Goal: Find specific page/section: Find specific page/section

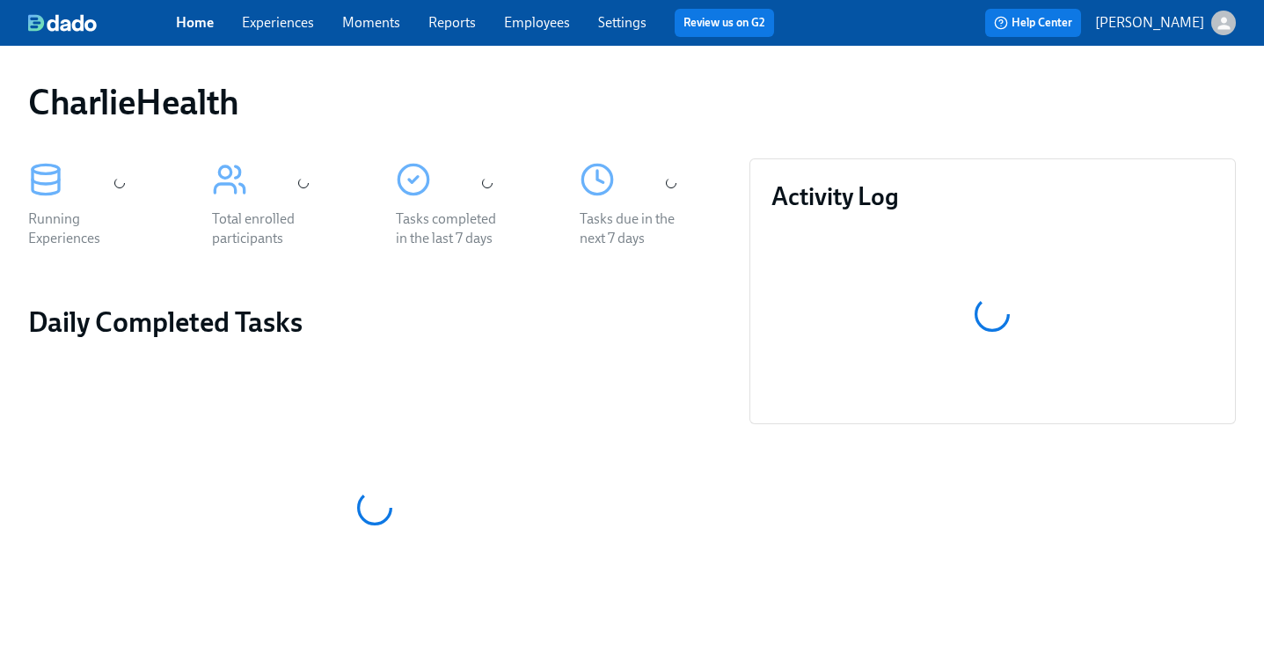
click at [627, 94] on div "CharlieHealth" at bounding box center [632, 102] width 1208 height 42
click at [517, 35] on div "Home Experiences Moments Reports Employees Settings Review us on G2" at bounding box center [482, 23] width 612 height 28
click at [517, 18] on link "Employees" at bounding box center [537, 22] width 66 height 17
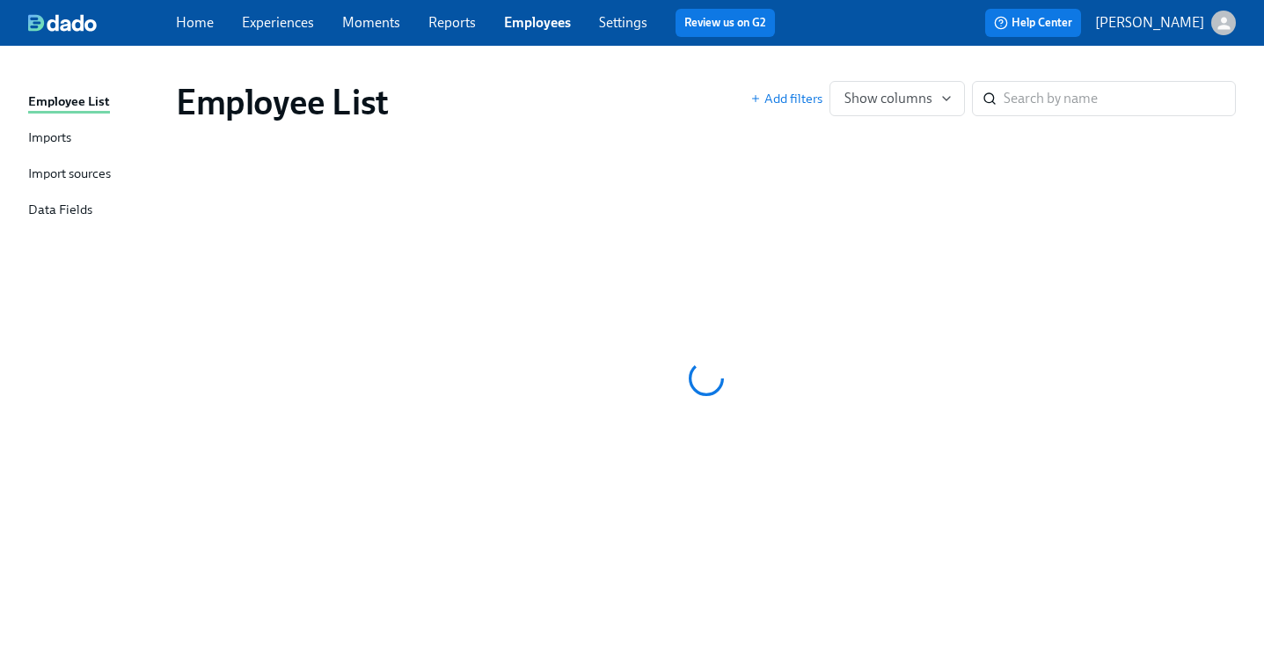
click at [701, 94] on div "Employee List" at bounding box center [463, 102] width 574 height 42
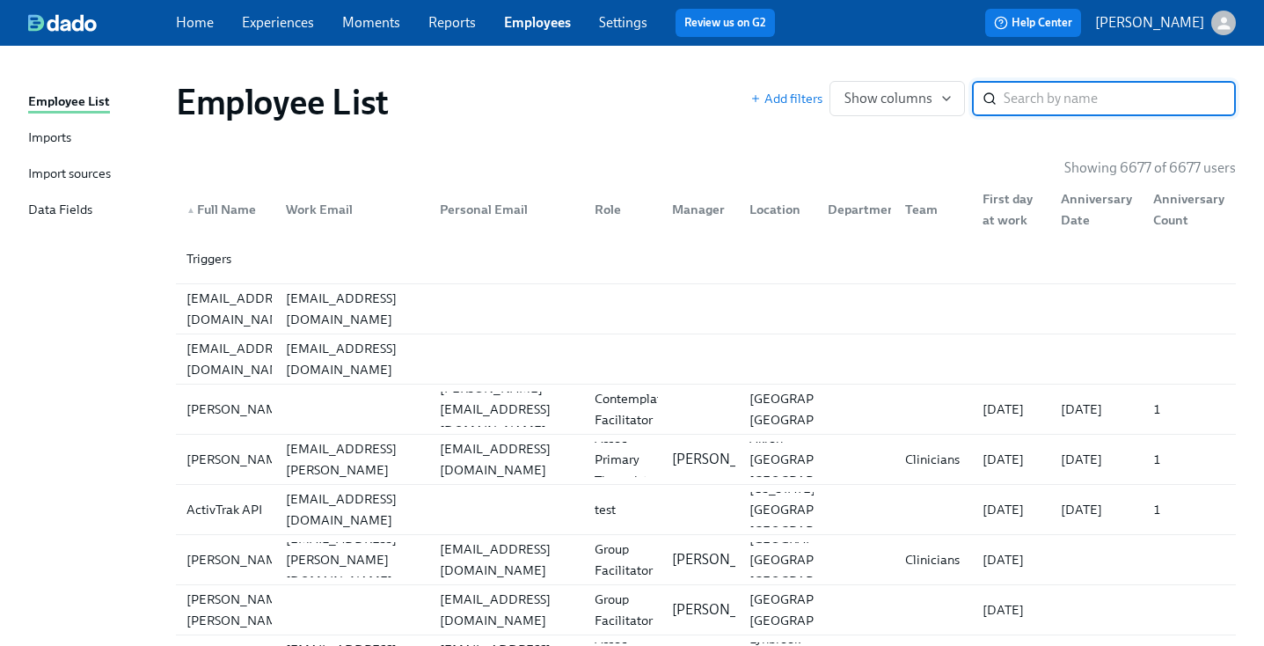
click at [1096, 99] on input "search" at bounding box center [1120, 98] width 232 height 35
type input "weaver"
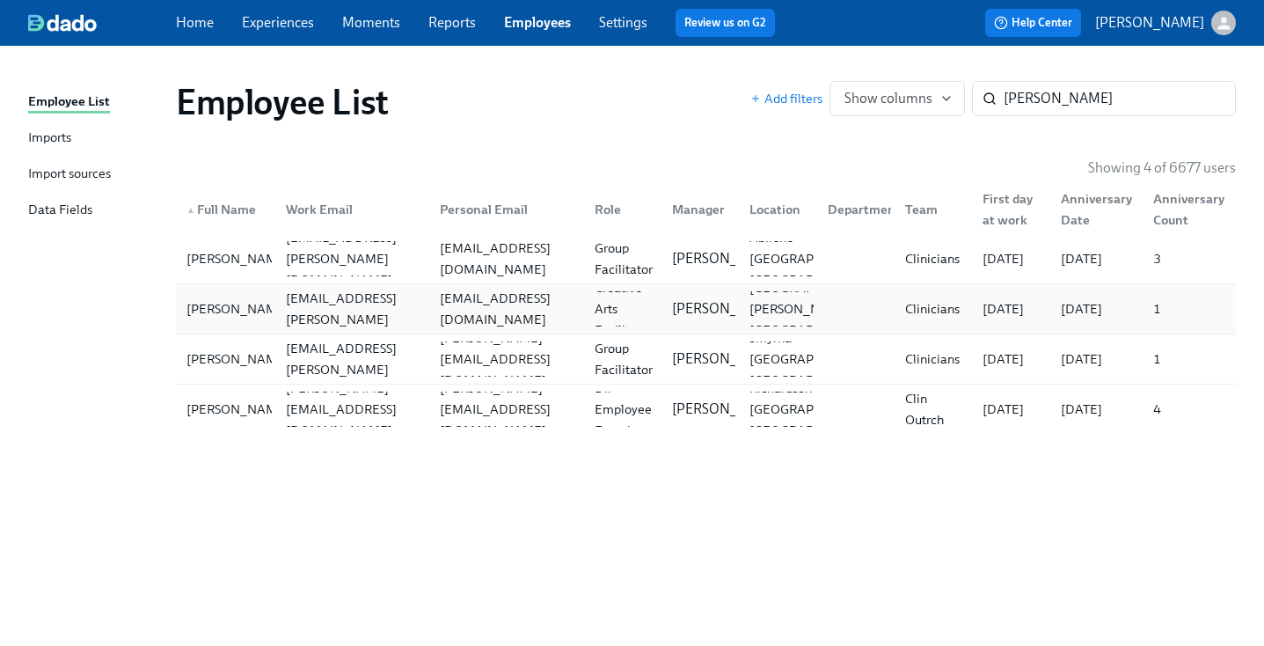
click at [544, 301] on div "divergent.timbres@gmail.com" at bounding box center [507, 309] width 148 height 42
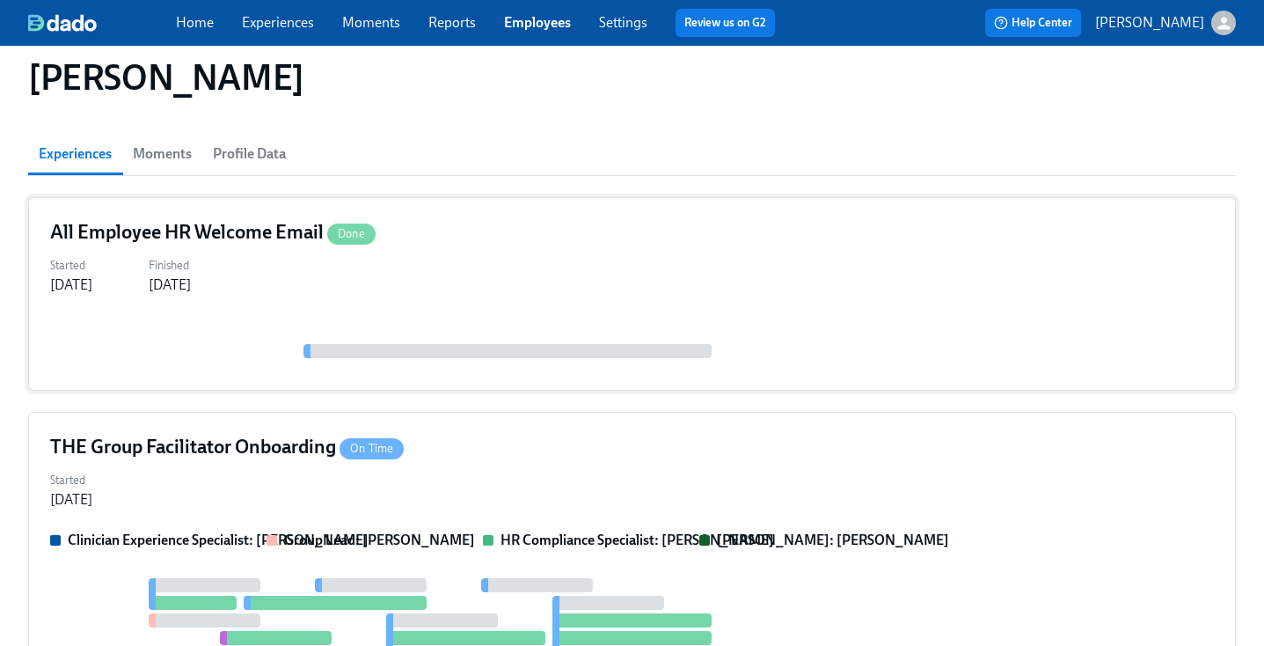
scroll to position [201, 0]
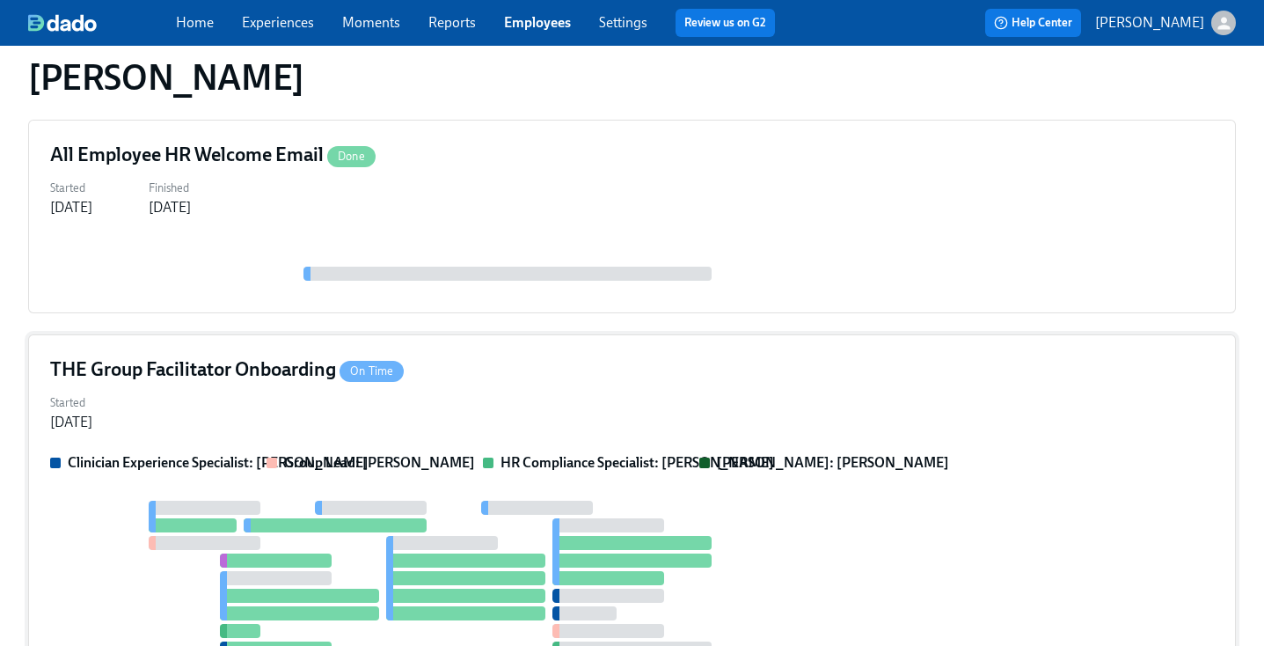
click at [646, 398] on div "Started Sep 18, 2025" at bounding box center [632, 411] width 1164 height 42
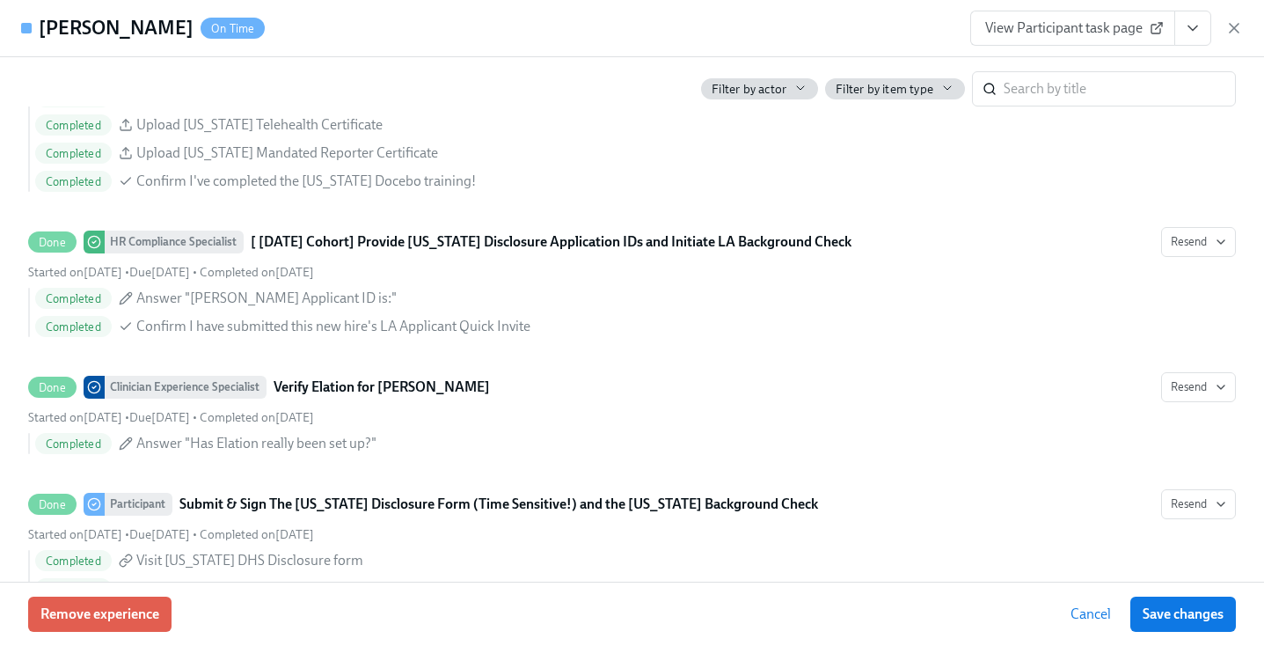
scroll to position [962, 0]
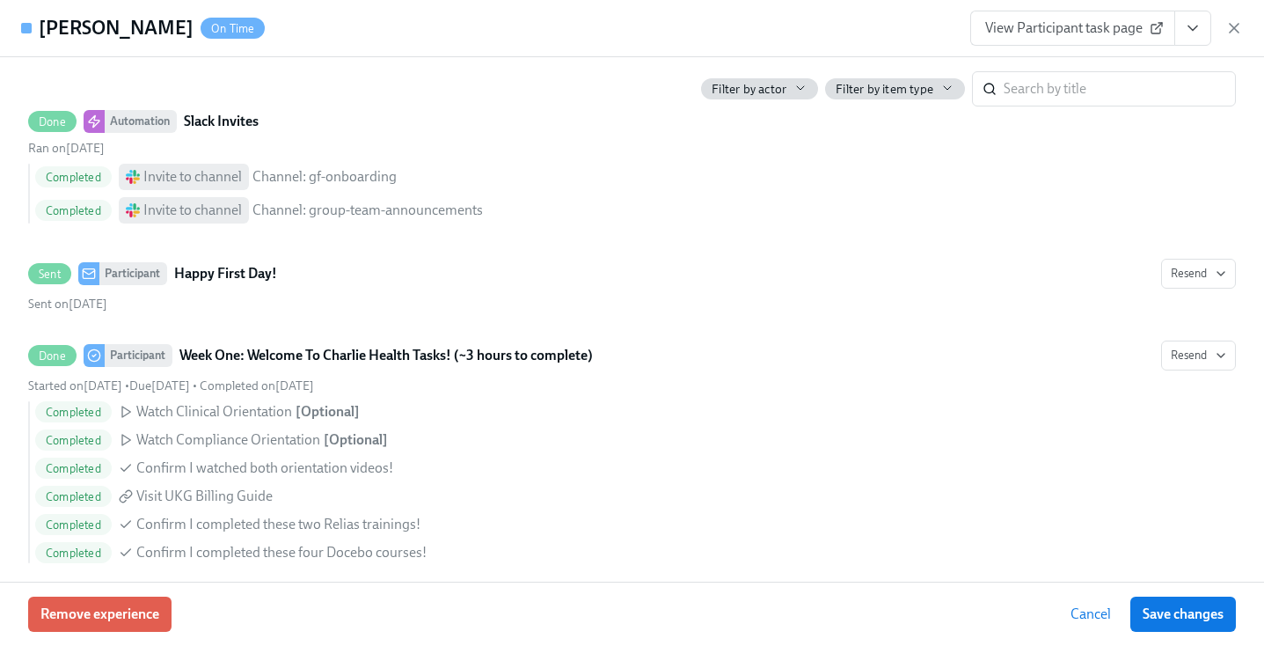
click at [1201, 18] on button "View task page" at bounding box center [1192, 28] width 37 height 35
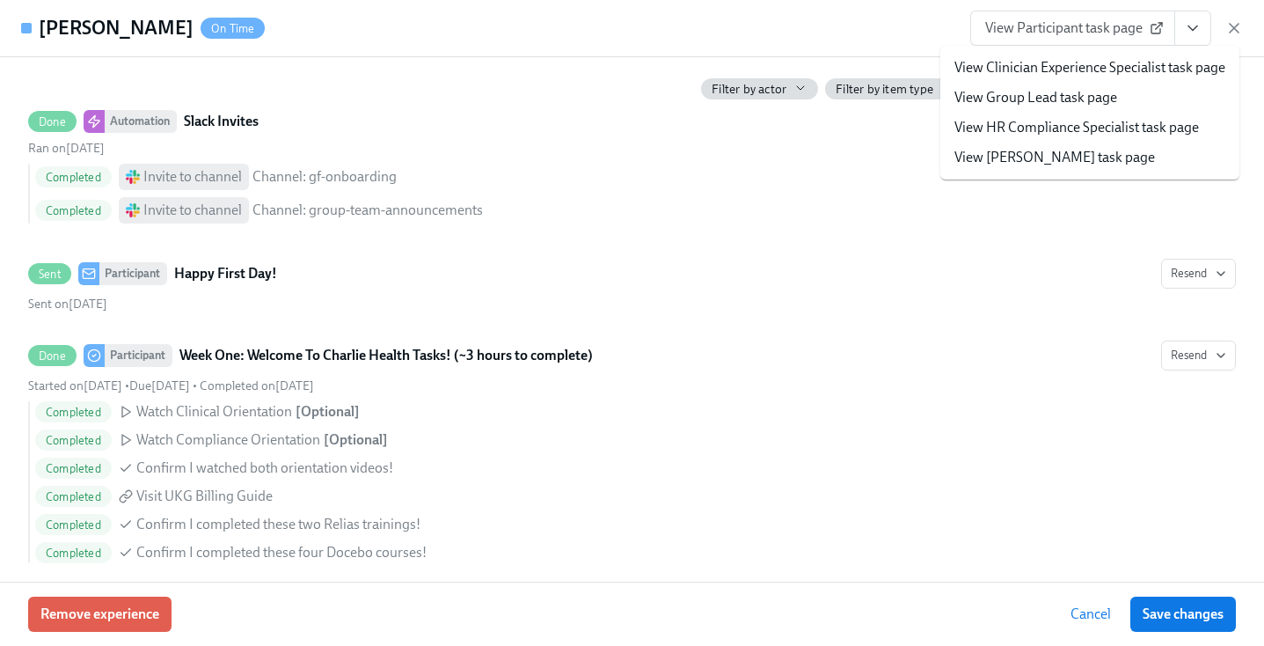
click at [1093, 122] on link "View HR Compliance Specialist task page" at bounding box center [1076, 127] width 245 height 19
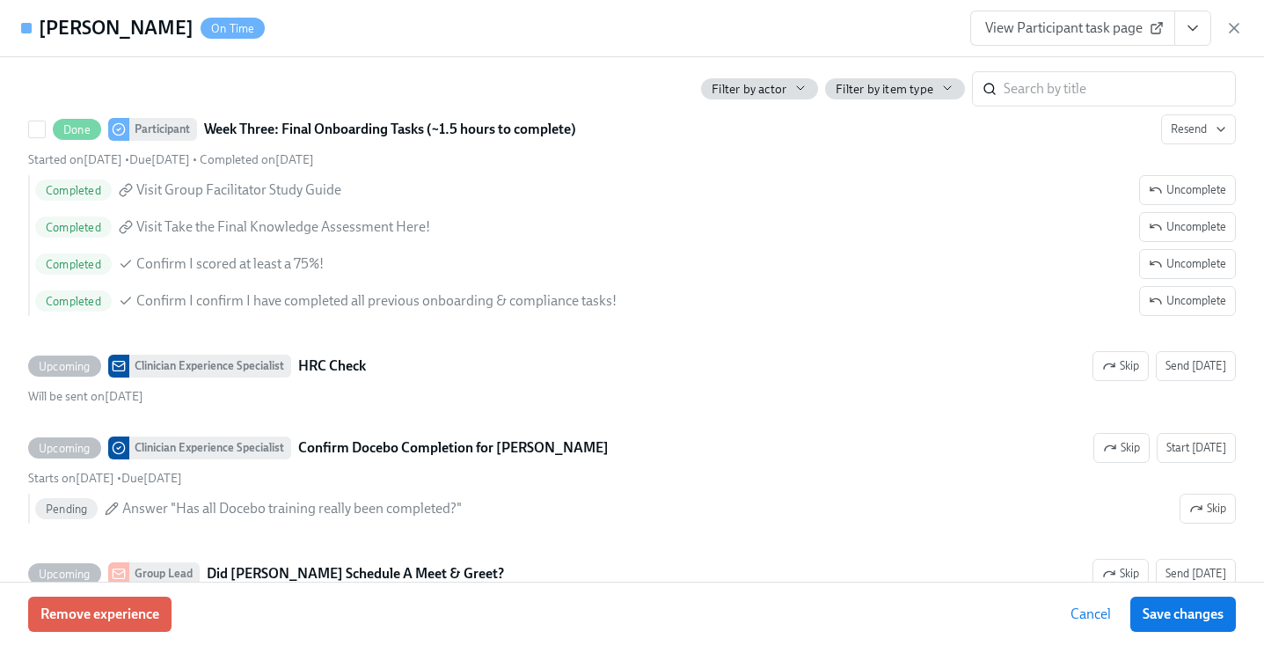
scroll to position [3702, 0]
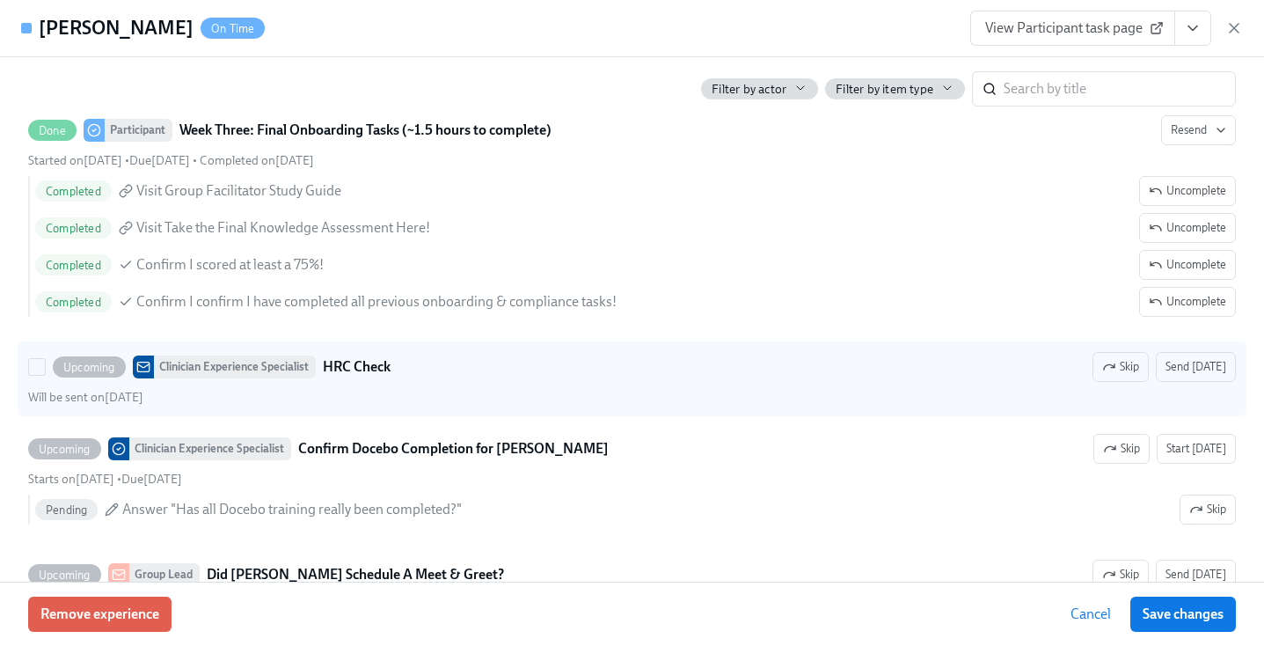
click at [840, 361] on div "Upcoming Clinician Experience Specialist HRC Check Skip Send today" at bounding box center [632, 367] width 1208 height 30
click at [45, 361] on input "Upcoming Clinician Experience Specialist HRC Check Skip Send today Will be sent…" at bounding box center [37, 367] width 16 height 16
checkbox input "true"
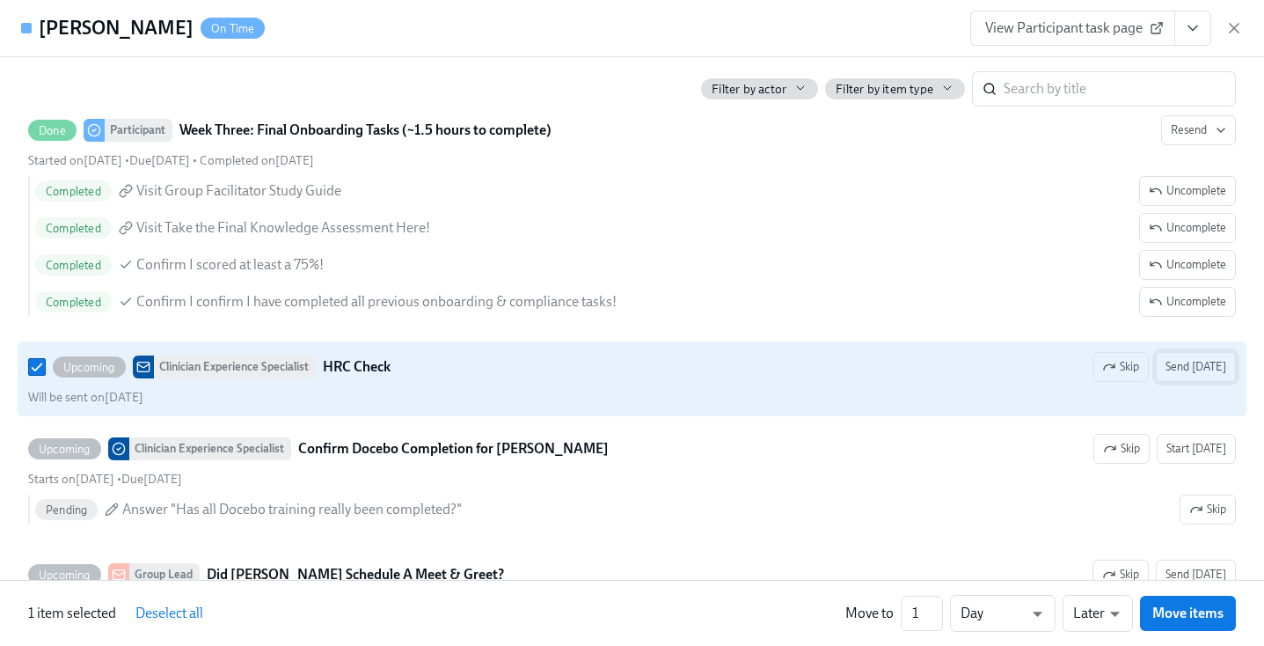
click at [1202, 363] on span "Send today" at bounding box center [1195, 367] width 61 height 18
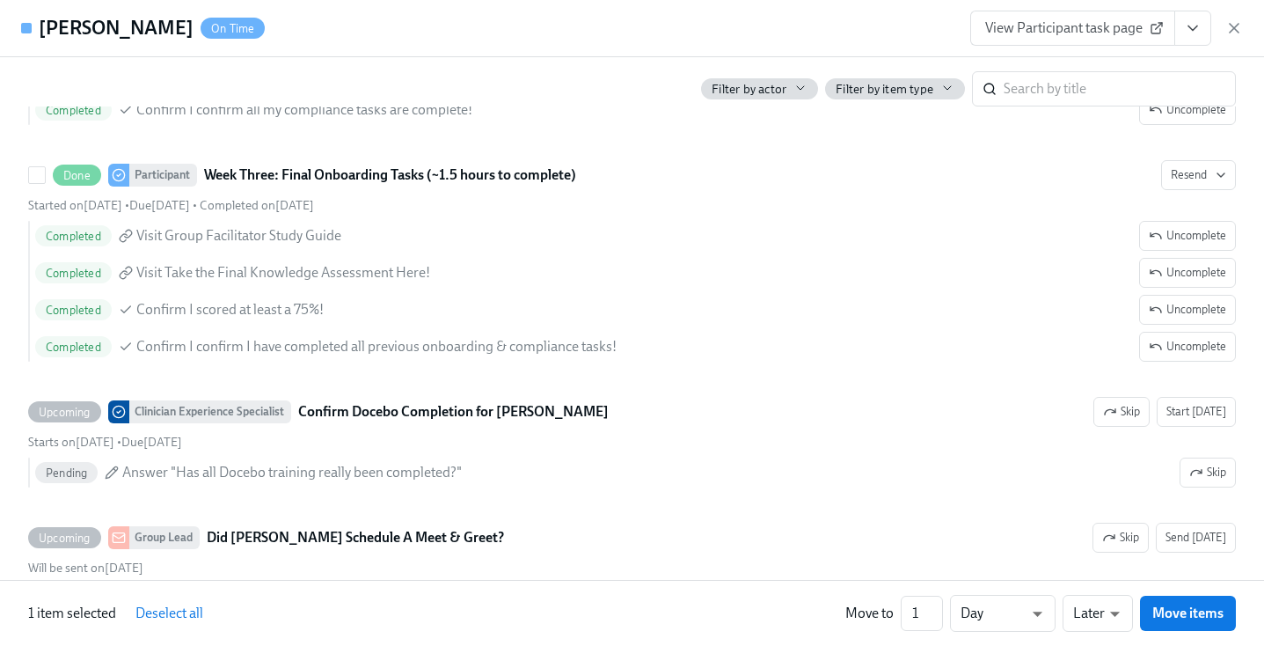
scroll to position [3665, 0]
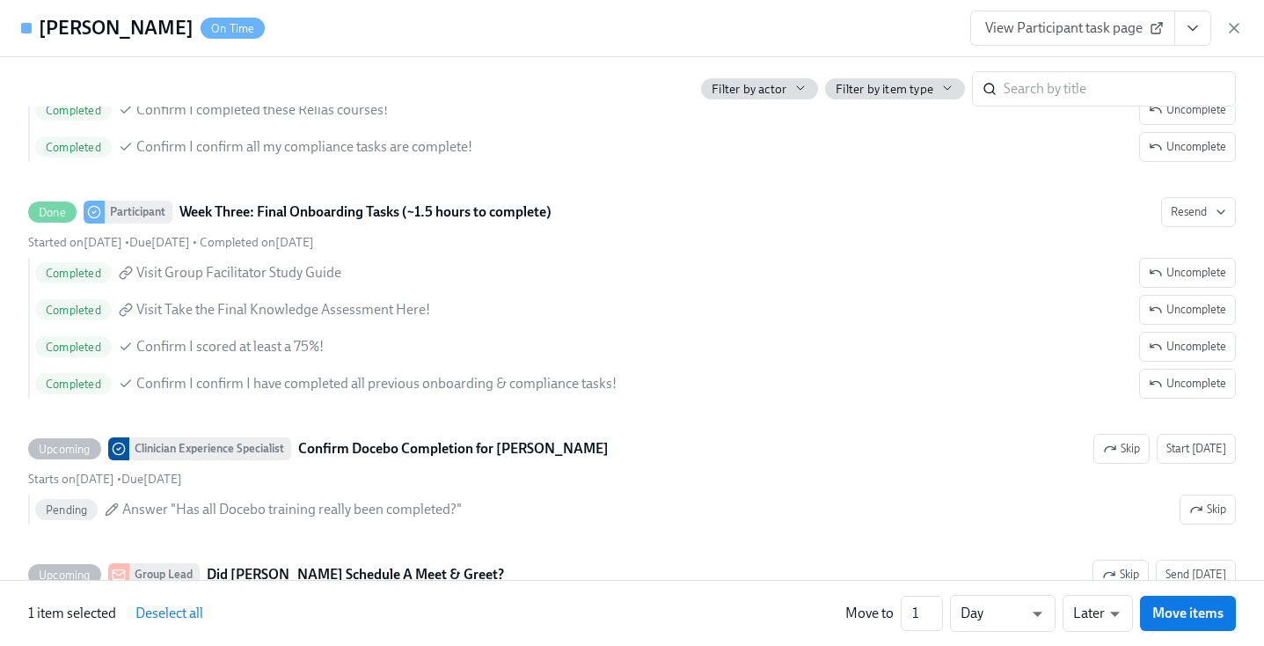
click at [1203, 37] on button "View task page" at bounding box center [1192, 28] width 37 height 35
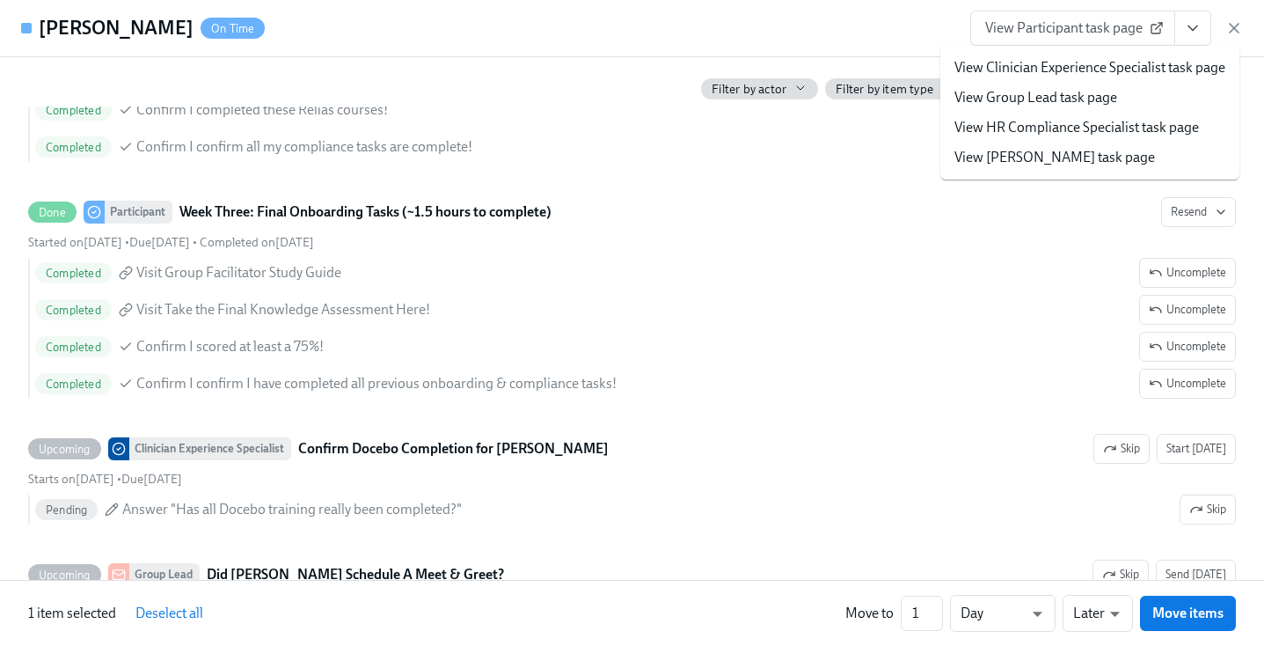
click at [1079, 137] on li "View HR Compliance Specialist task page" at bounding box center [1089, 128] width 299 height 30
click at [1075, 125] on link "View HR Compliance Specialist task page" at bounding box center [1076, 127] width 245 height 19
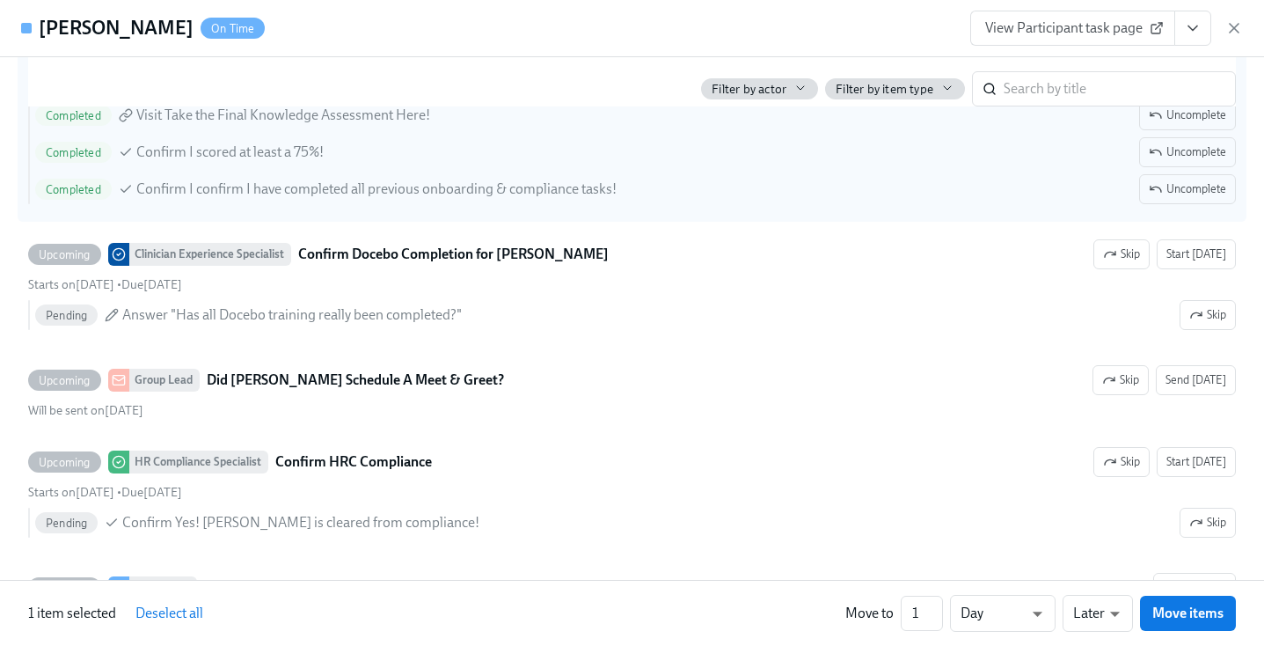
scroll to position [3916, 0]
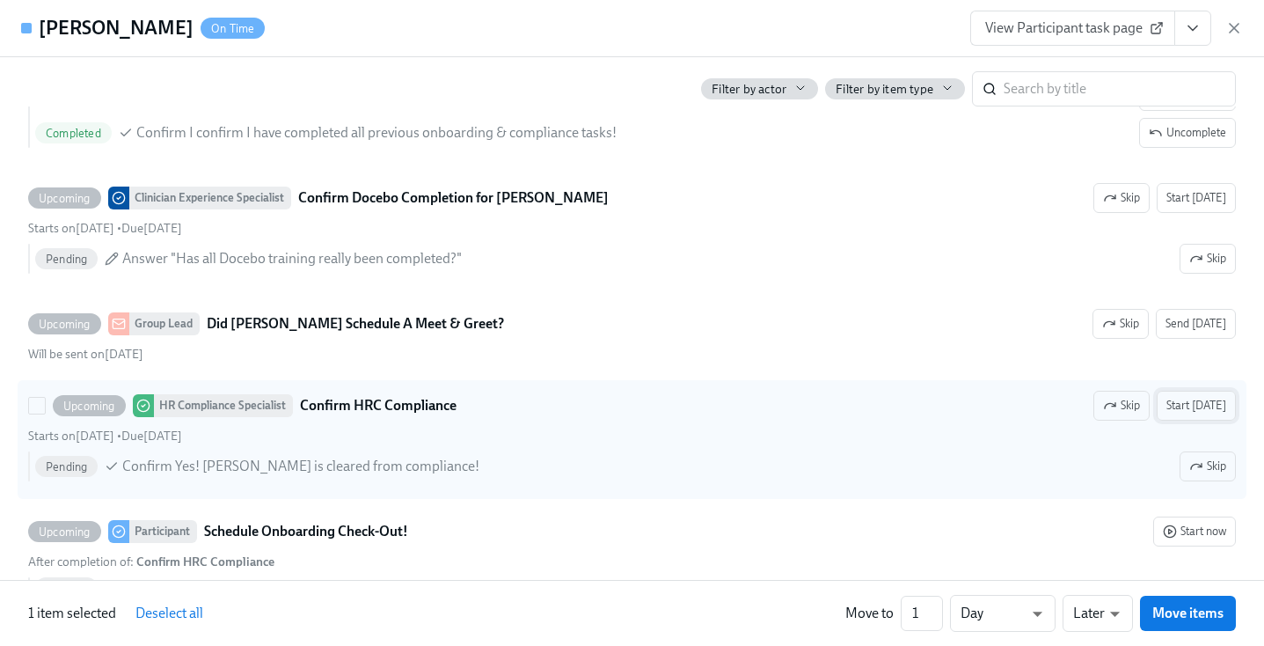
click at [1212, 398] on span "Start [DATE]" at bounding box center [1196, 406] width 60 height 18
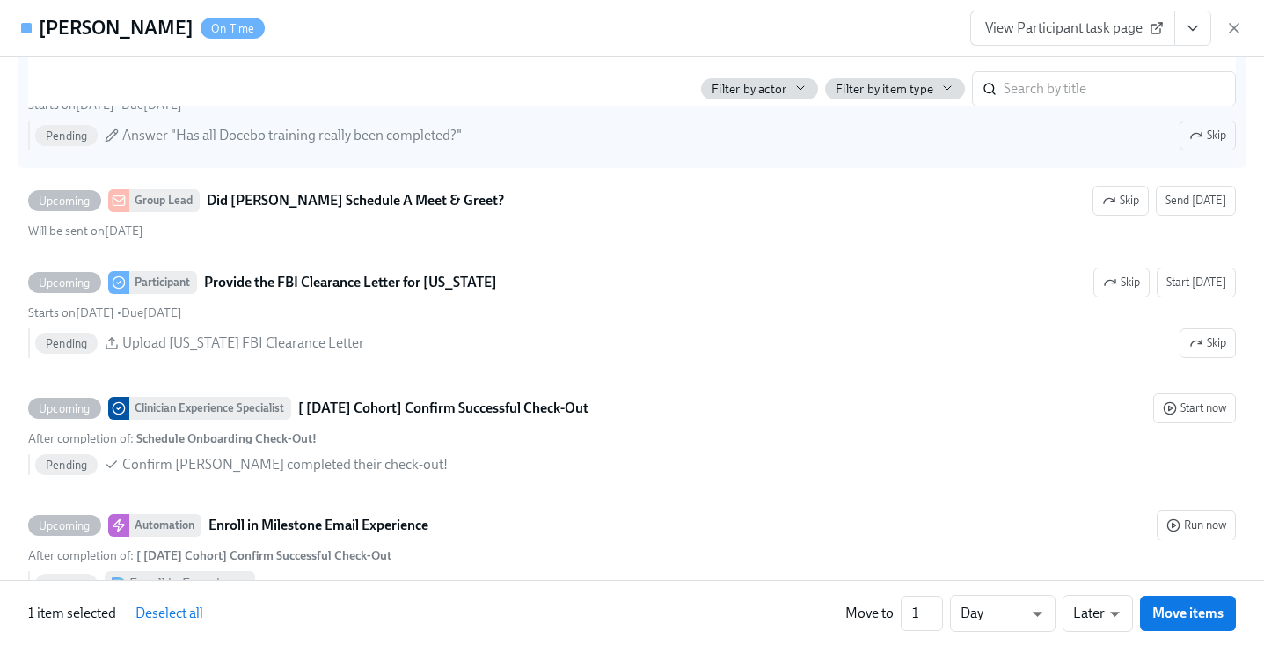
scroll to position [4359, 0]
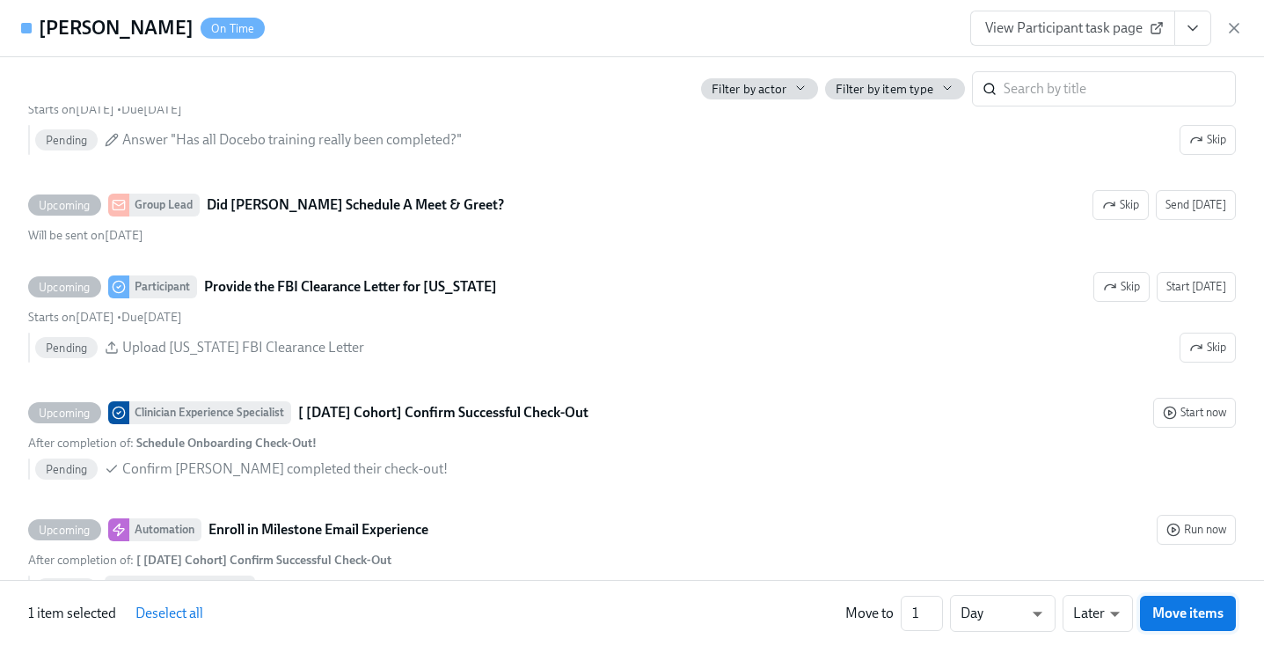
click at [1188, 606] on span "Move items" at bounding box center [1187, 613] width 71 height 18
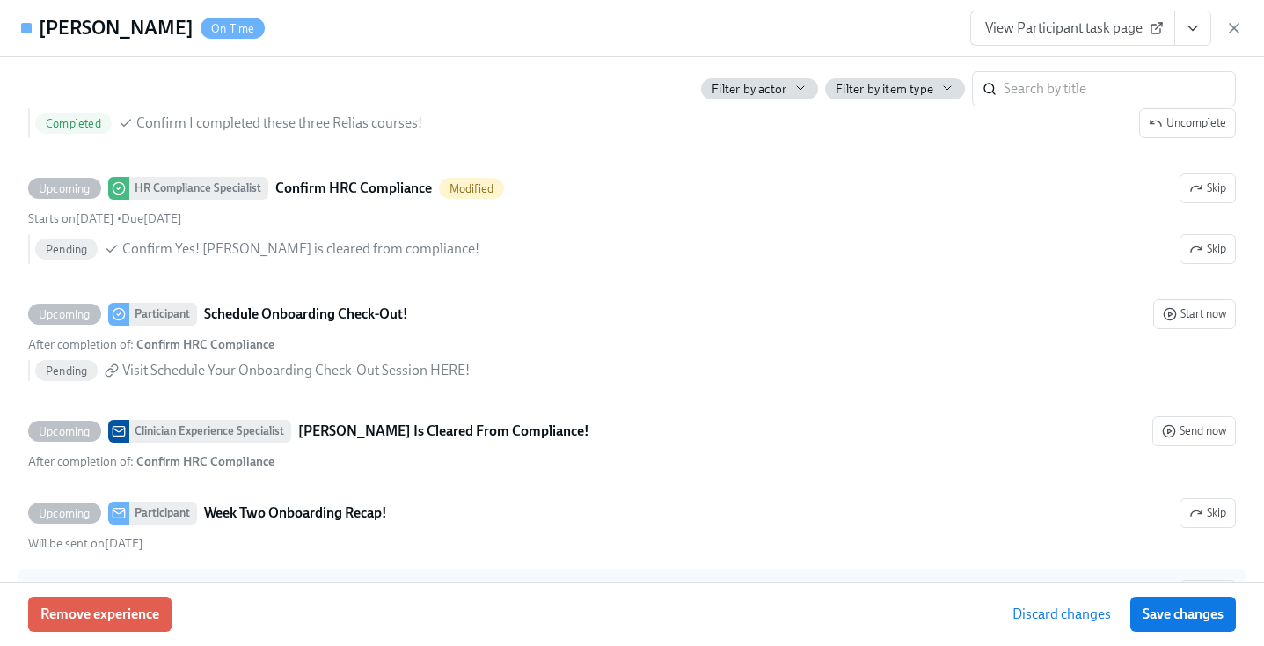
scroll to position [3111, 0]
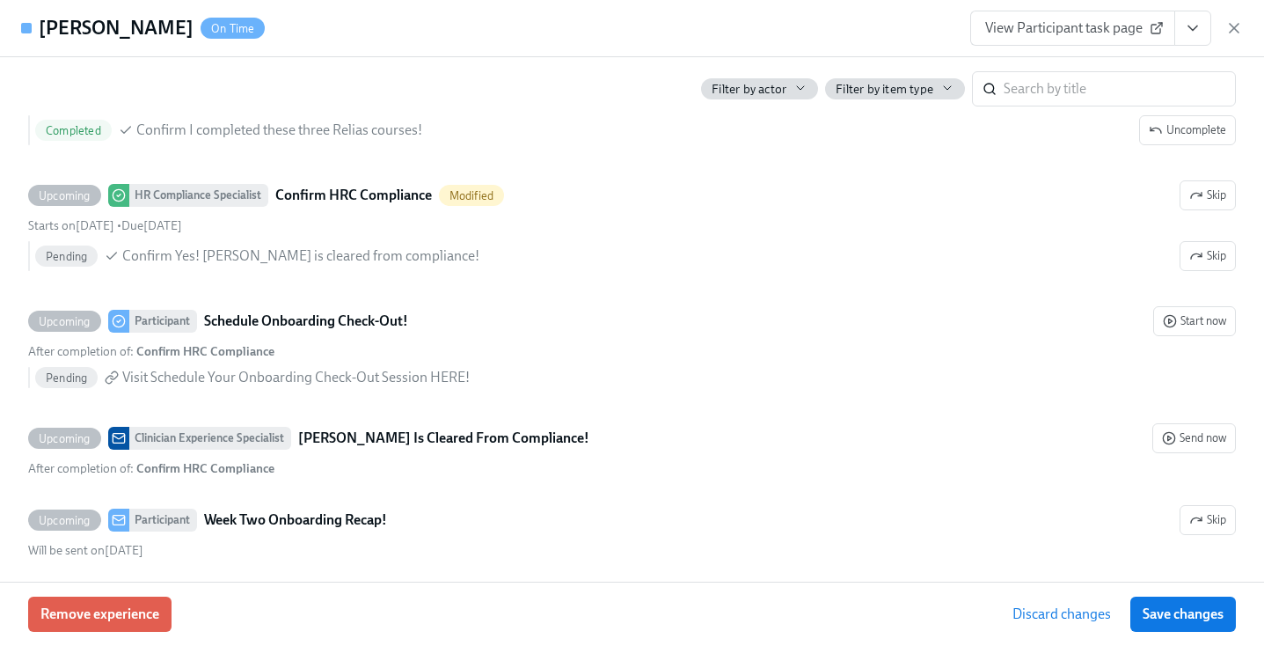
click at [1184, 34] on icon "View task page" at bounding box center [1193, 28] width 18 height 18
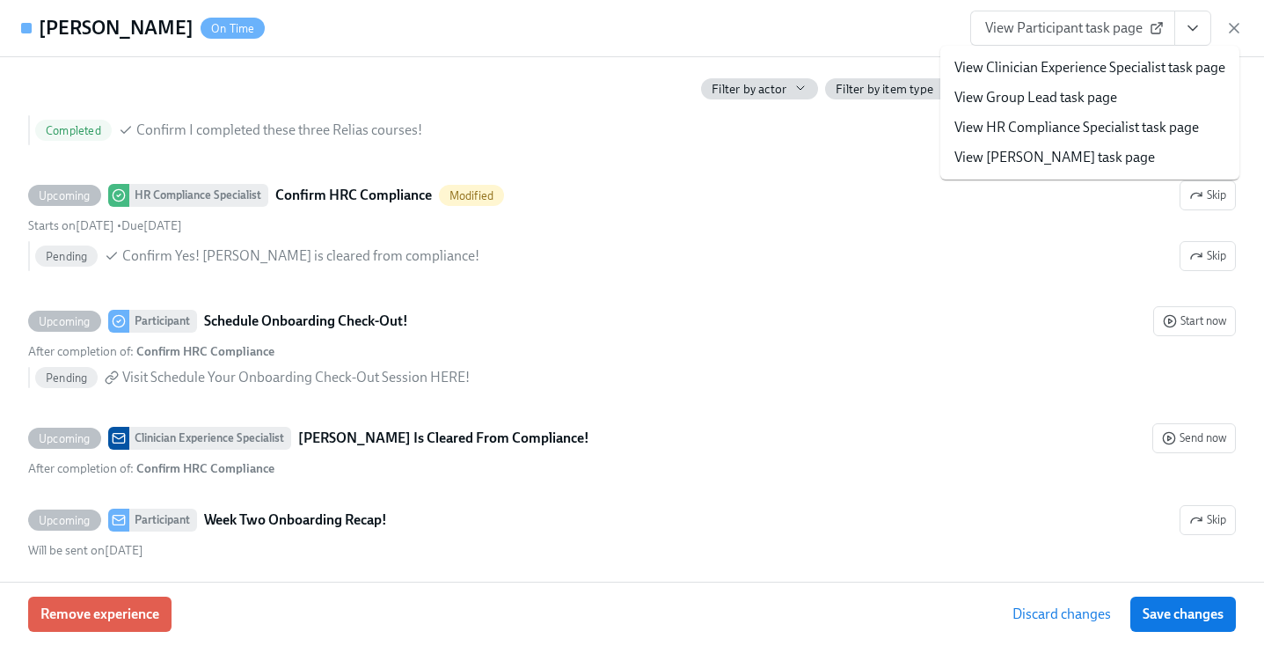
click at [1088, 123] on link "View HR Compliance Specialist task page" at bounding box center [1076, 127] width 245 height 19
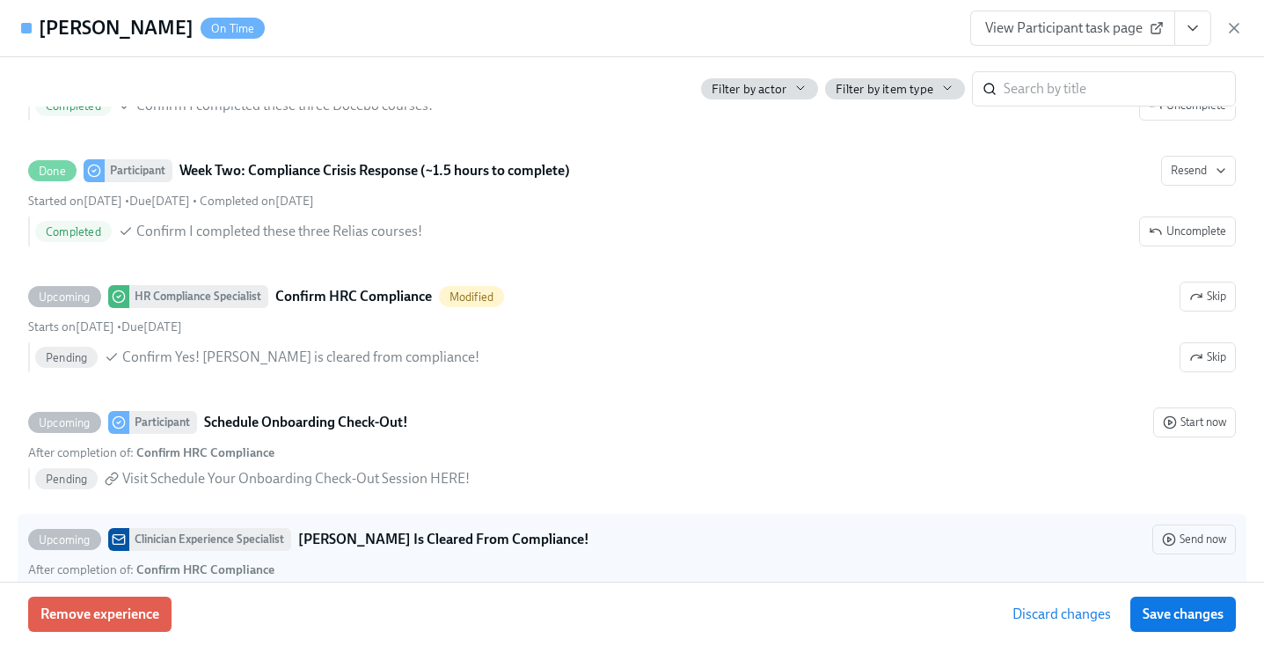
scroll to position [3012, 0]
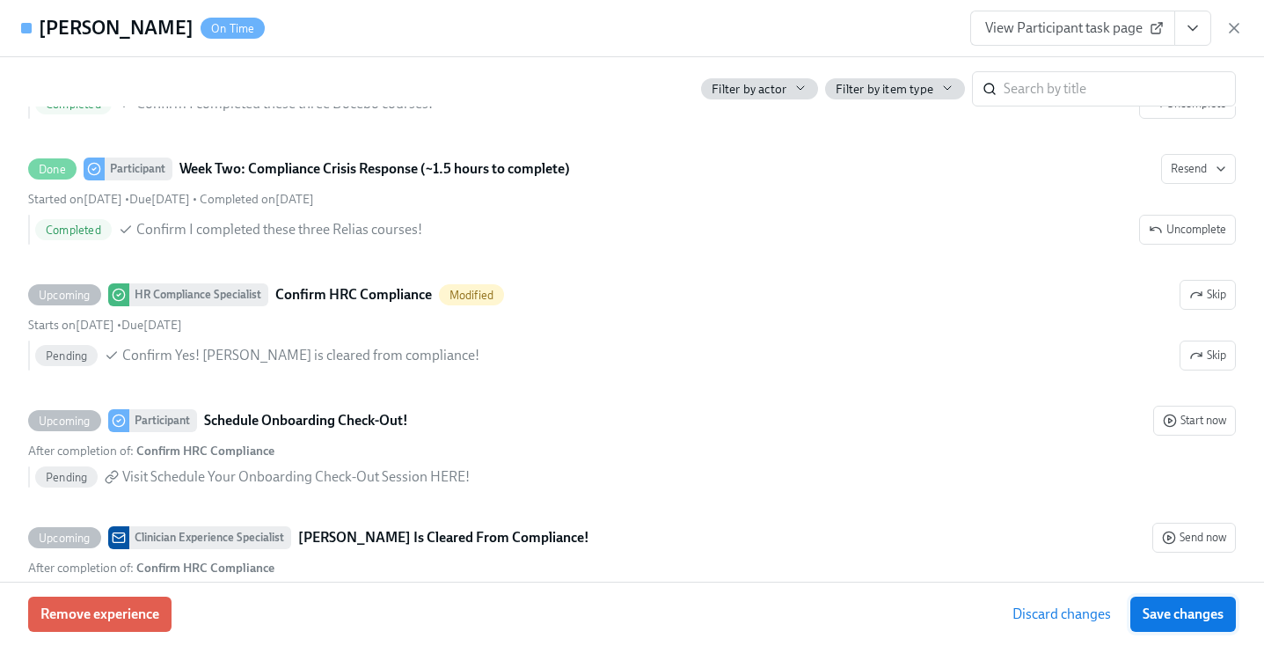
click at [1194, 622] on span "Save changes" at bounding box center [1183, 614] width 81 height 18
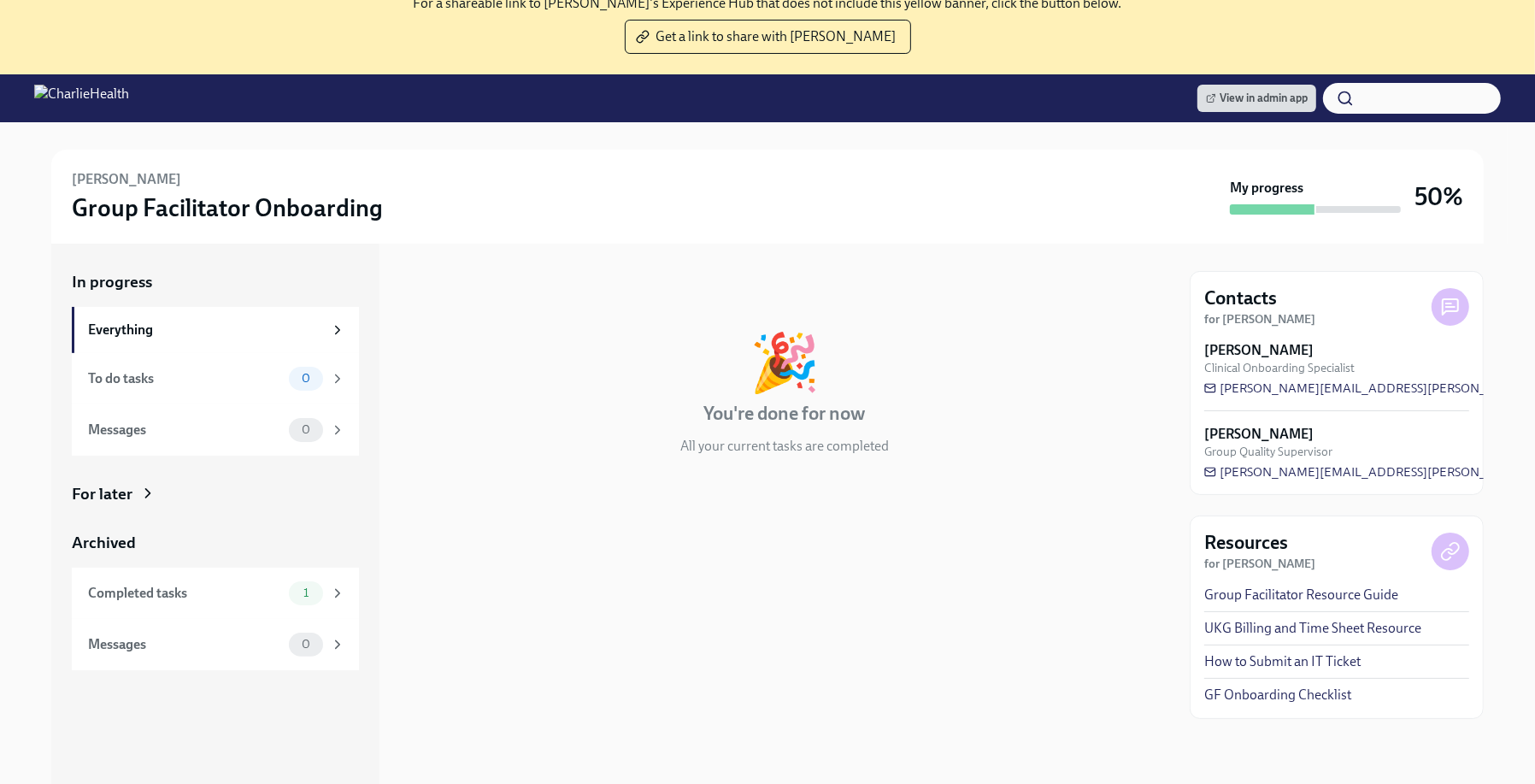
scroll to position [131, 0]
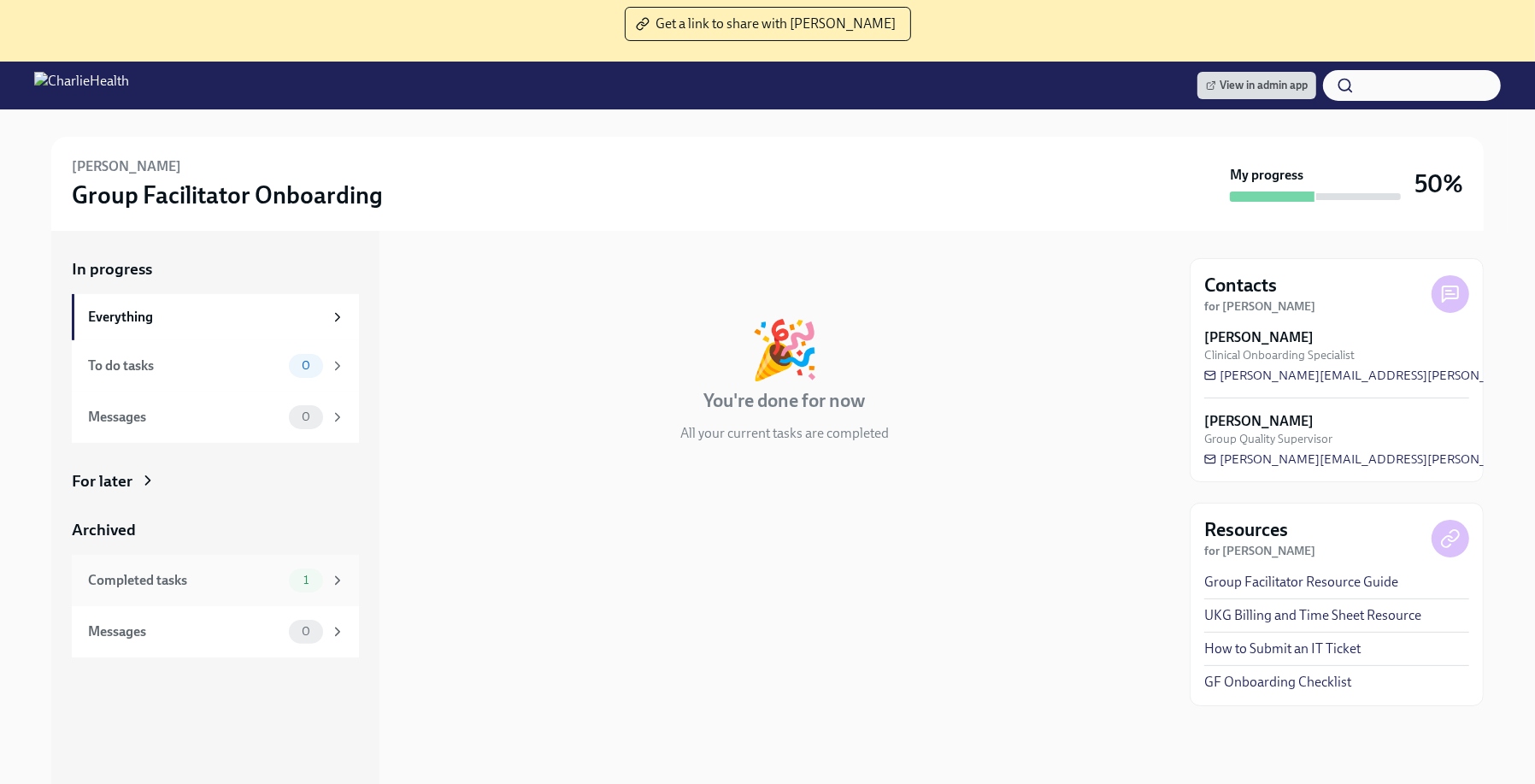
click at [238, 584] on div "Completed tasks" at bounding box center [186, 580] width 194 height 18
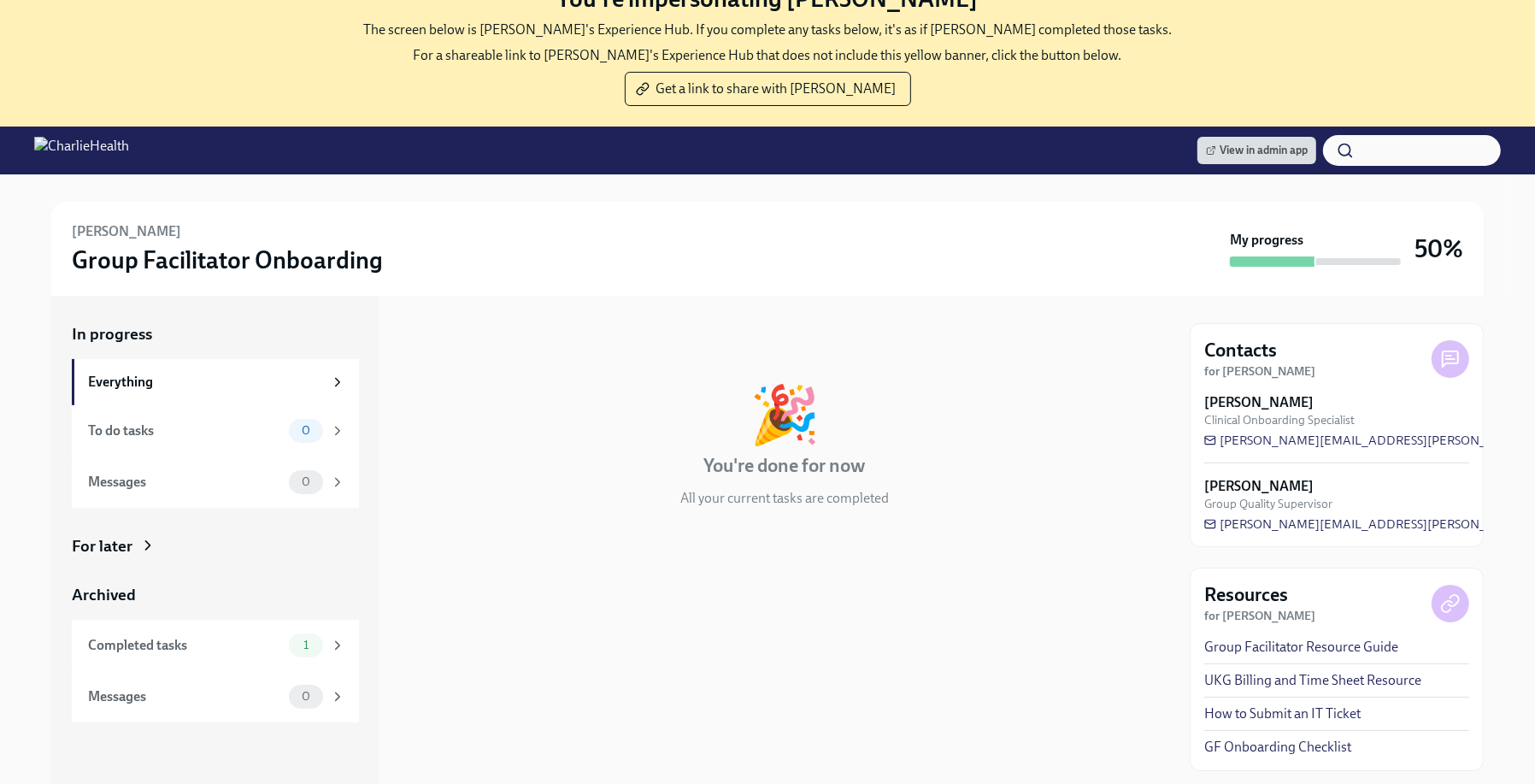
scroll to position [71, 0]
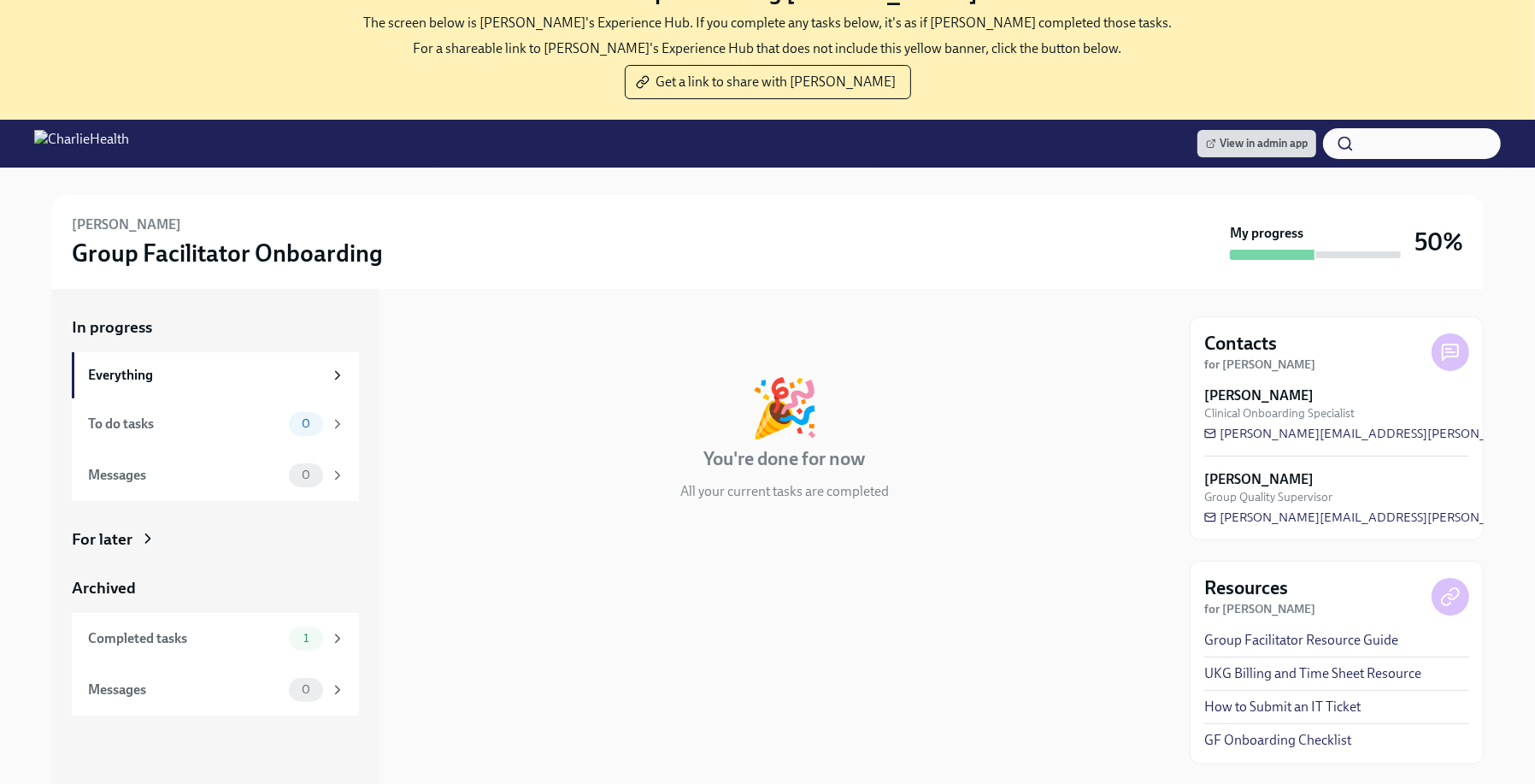
scroll to position [88, 0]
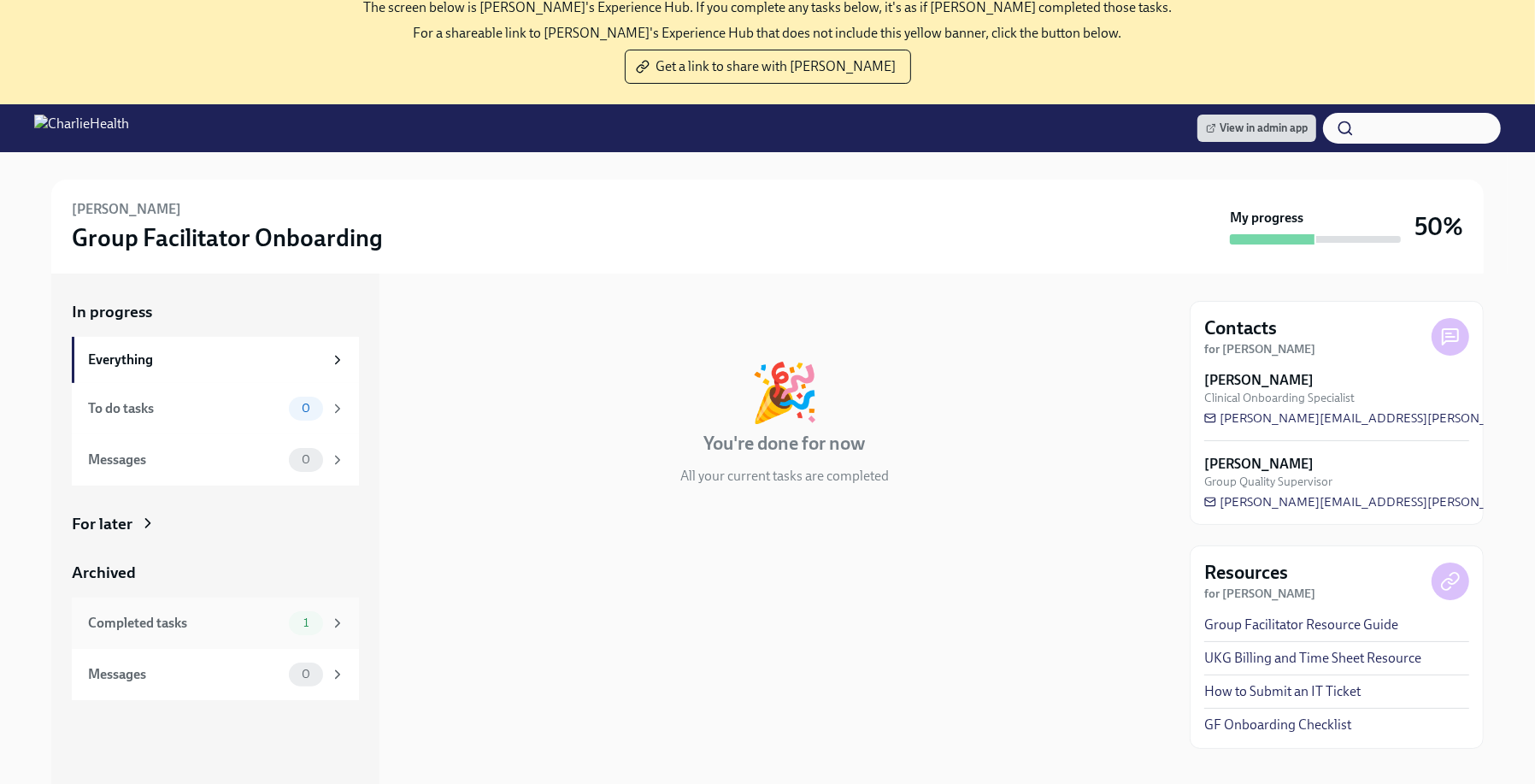
click at [279, 607] on div "Completed tasks 1" at bounding box center [216, 623] width 288 height 51
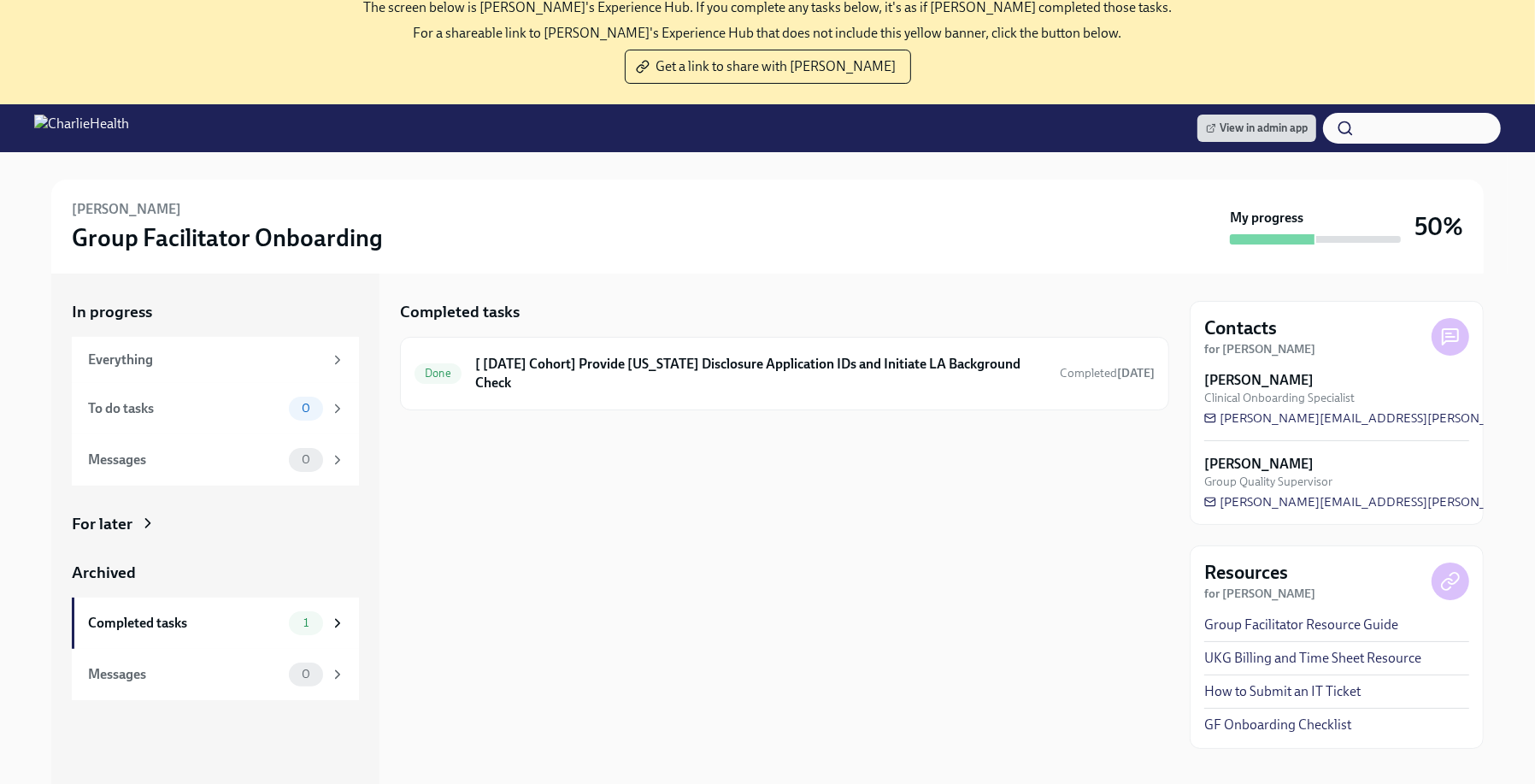
click at [836, 509] on div "Completed tasks Done [ Sep 22nd Cohort] Provide Utah Disclosure Application IDs…" at bounding box center [785, 580] width 769 height 614
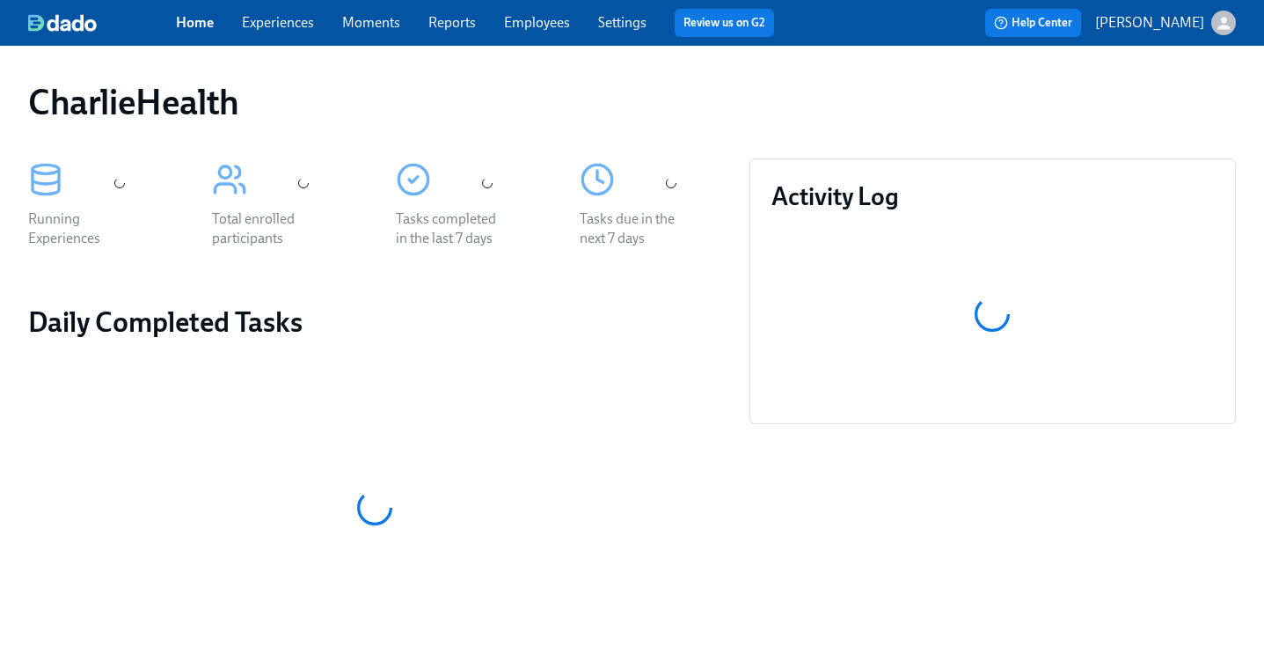
click at [869, 109] on div "CharlieHealth" at bounding box center [632, 102] width 1208 height 42
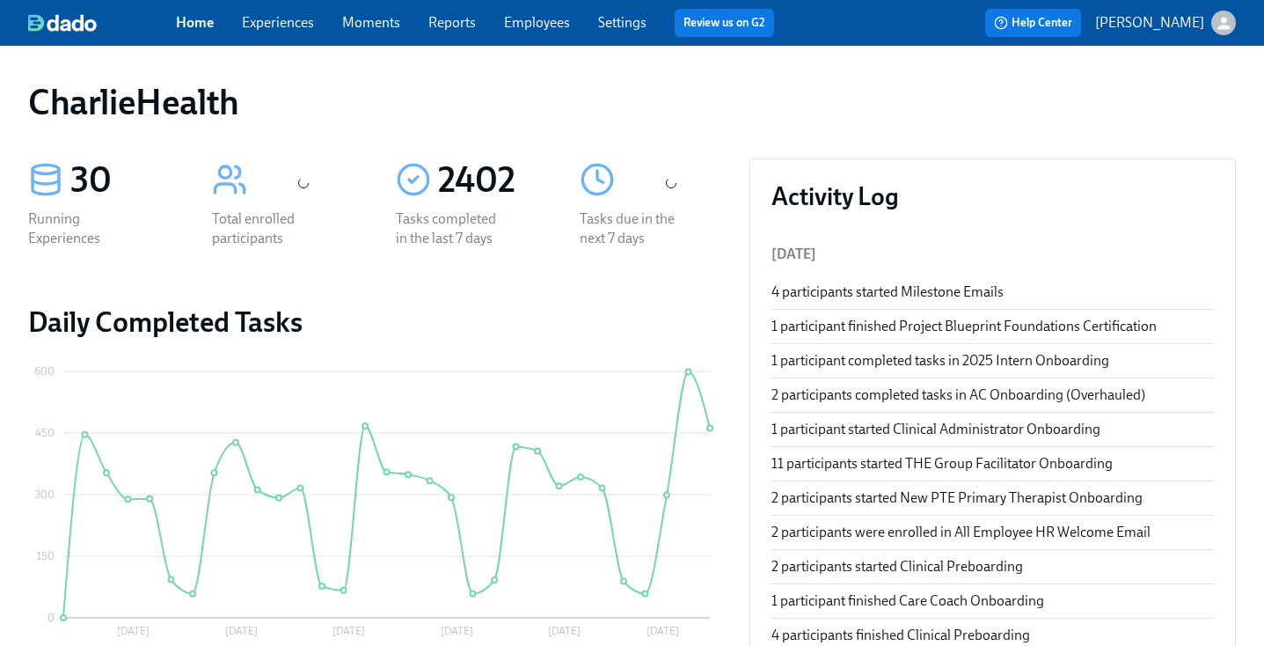
click at [521, 27] on link "Employees" at bounding box center [537, 22] width 66 height 17
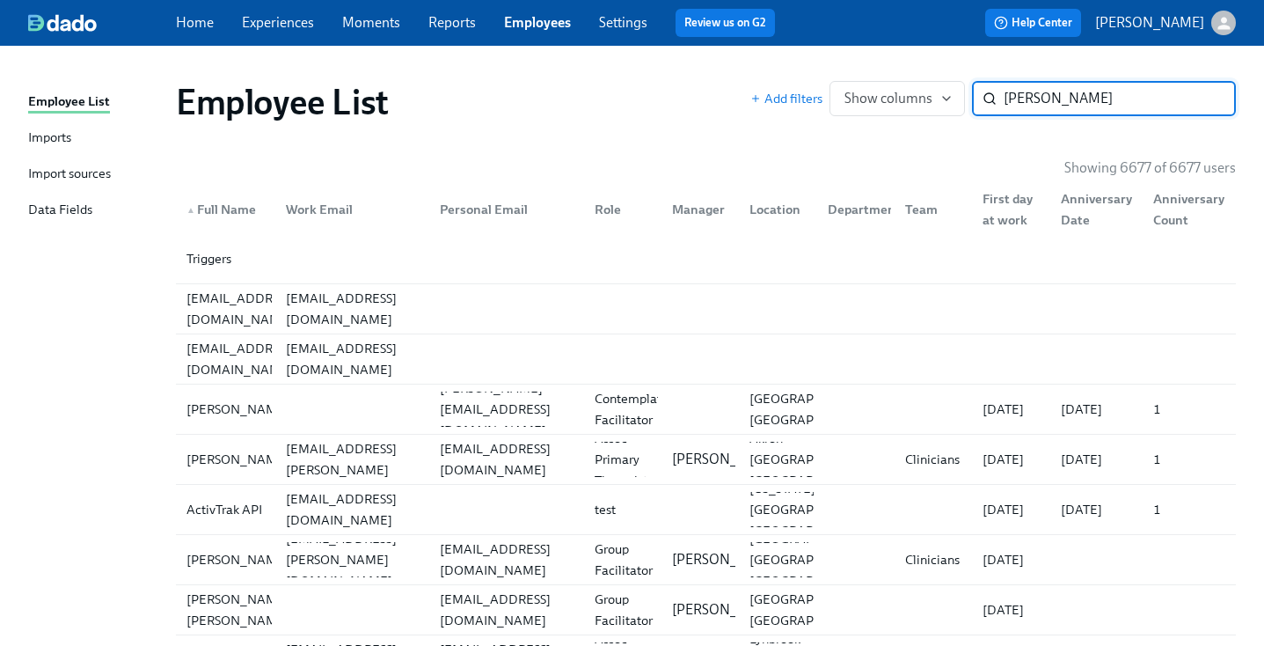
type input "weaver"
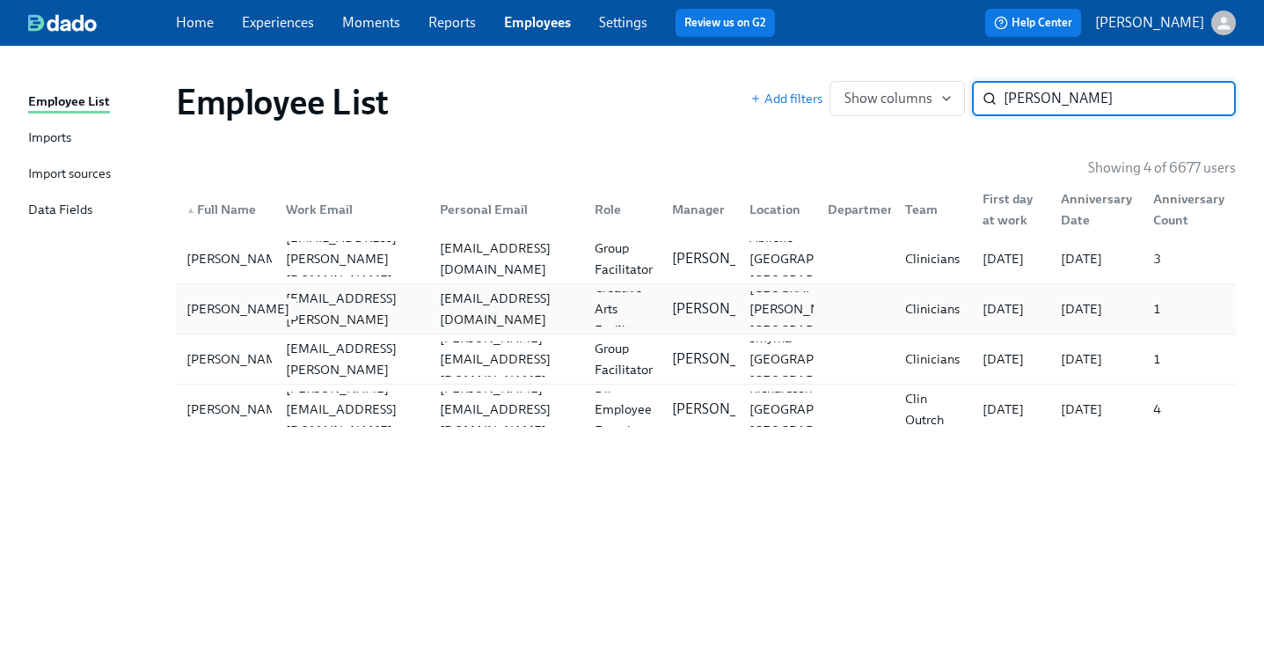
click at [269, 298] on div "[PERSON_NAME]" at bounding box center [237, 308] width 117 height 21
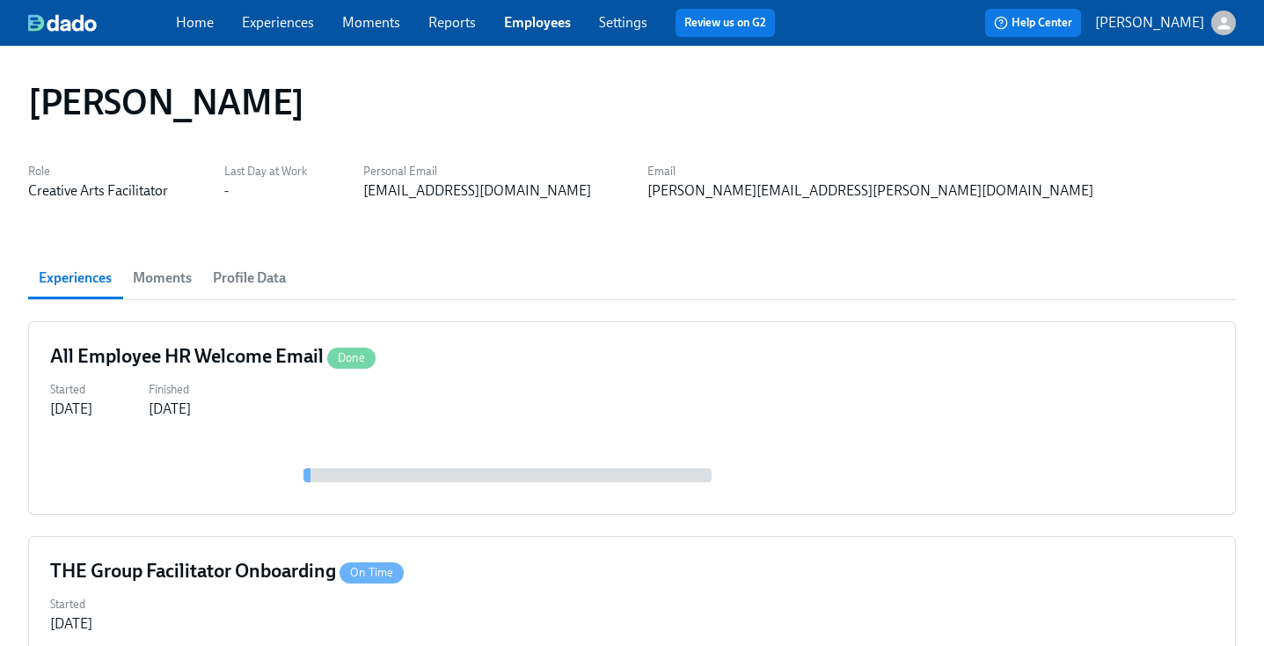
scroll to position [55, 0]
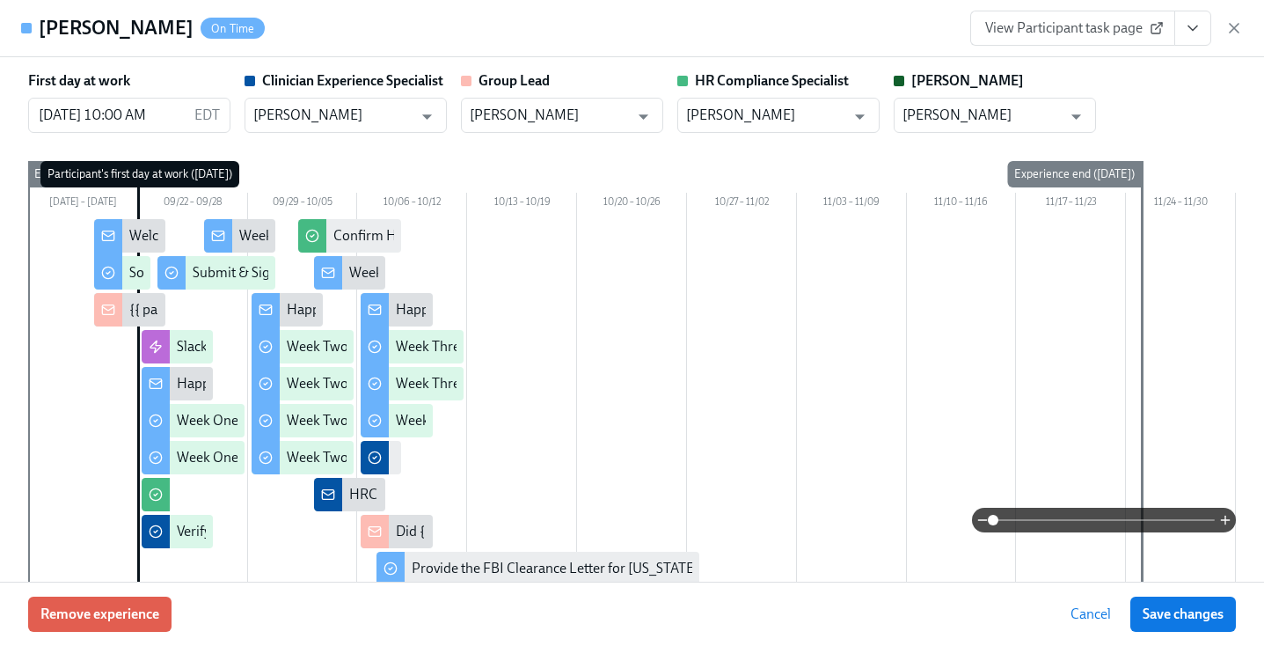
click at [1166, 29] on link "View Participant task page" at bounding box center [1072, 28] width 205 height 35
click at [1193, 27] on icon "View task page" at bounding box center [1193, 28] width 18 height 18
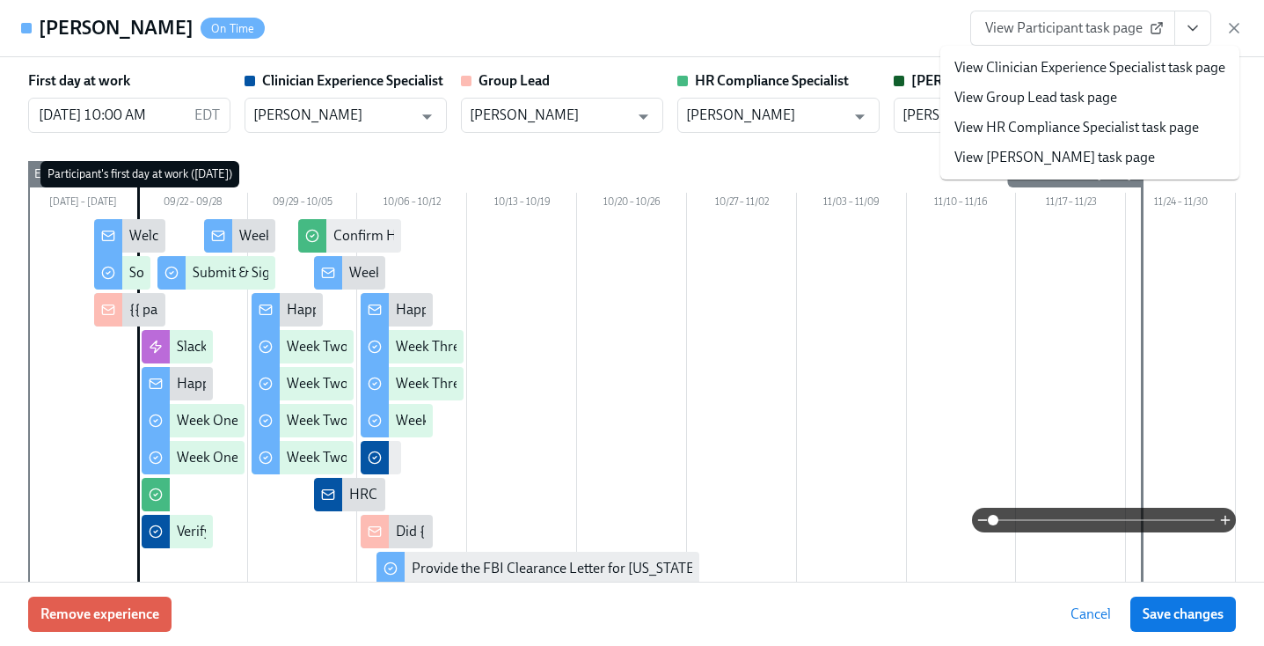
click at [997, 135] on link "View HR Compliance Specialist task page" at bounding box center [1076, 127] width 245 height 19
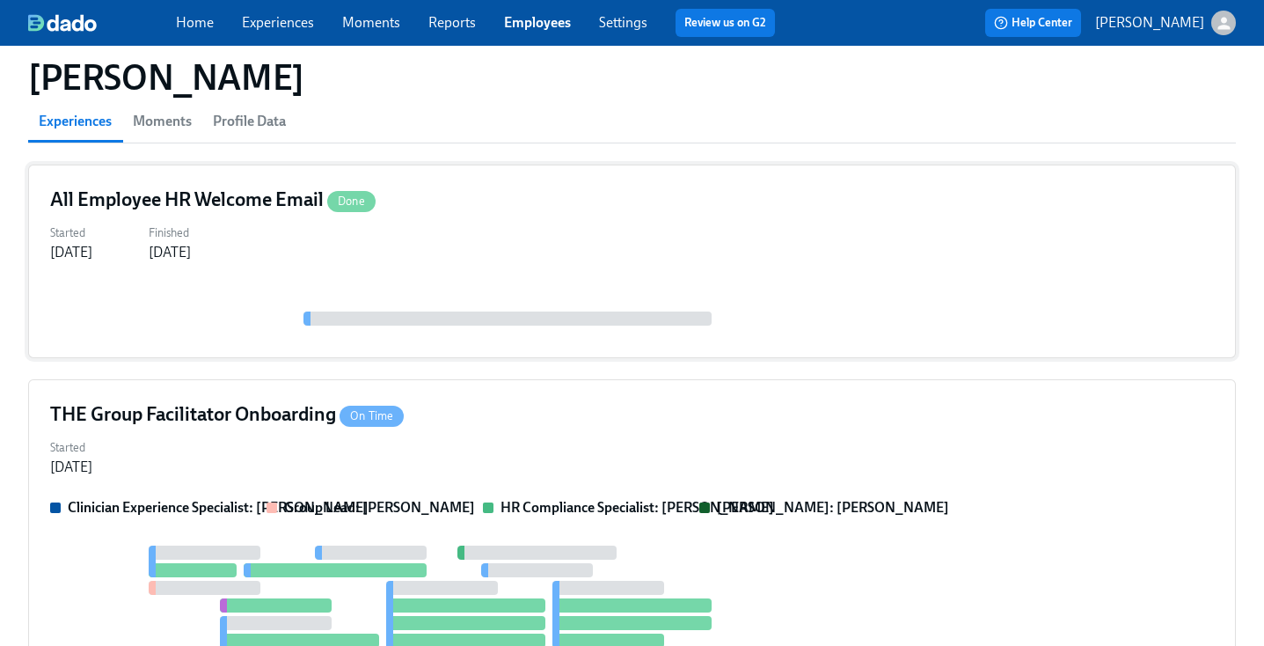
scroll to position [225, 0]
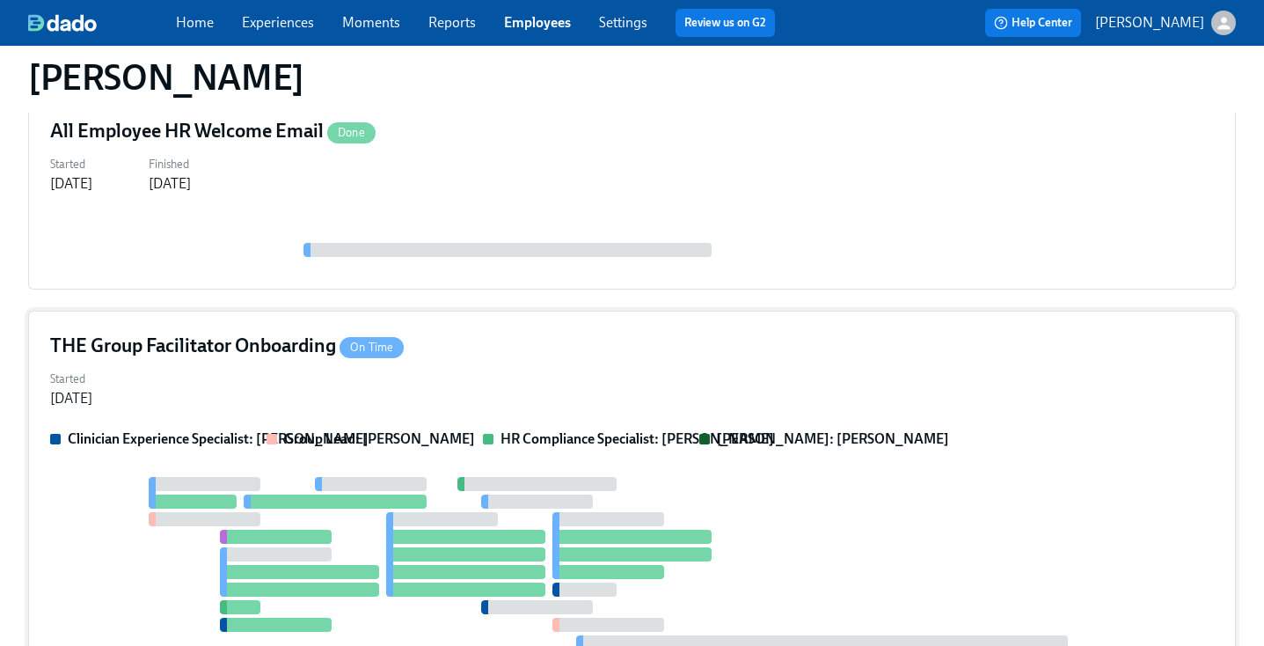
click at [717, 360] on div "THE Group Facilitator Onboarding On Time Started Sep 18, 2025 Clinician Experie…" at bounding box center [632, 512] width 1208 height 405
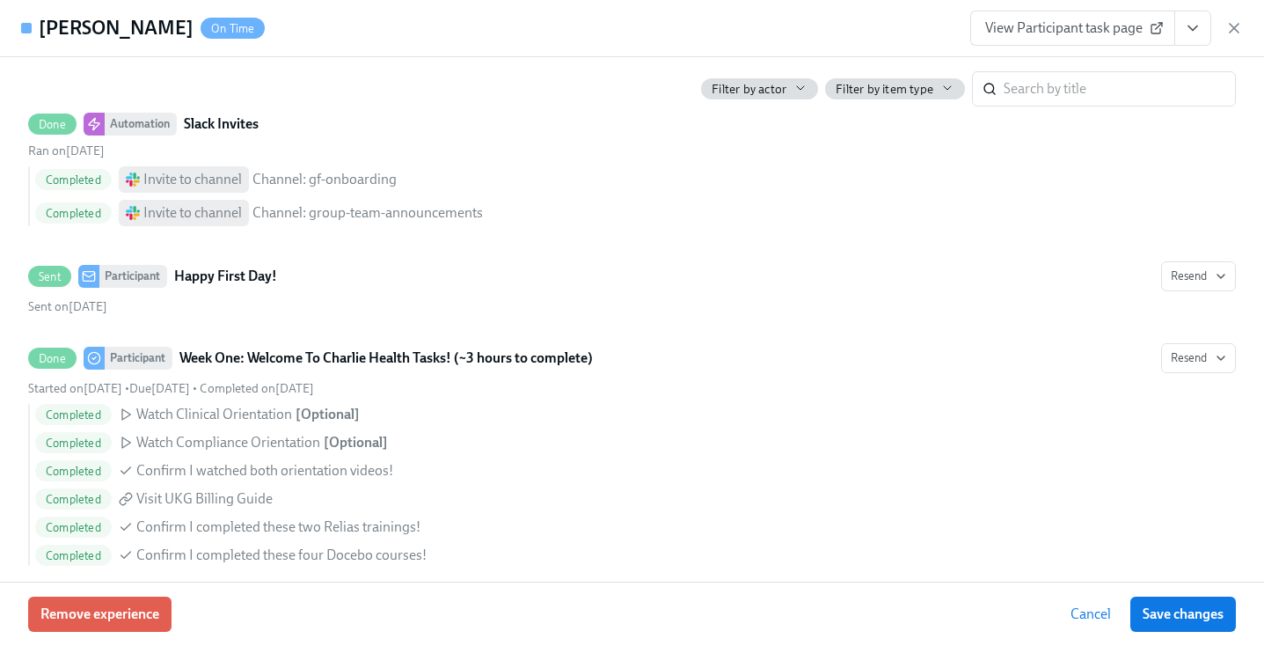
scroll to position [0, 0]
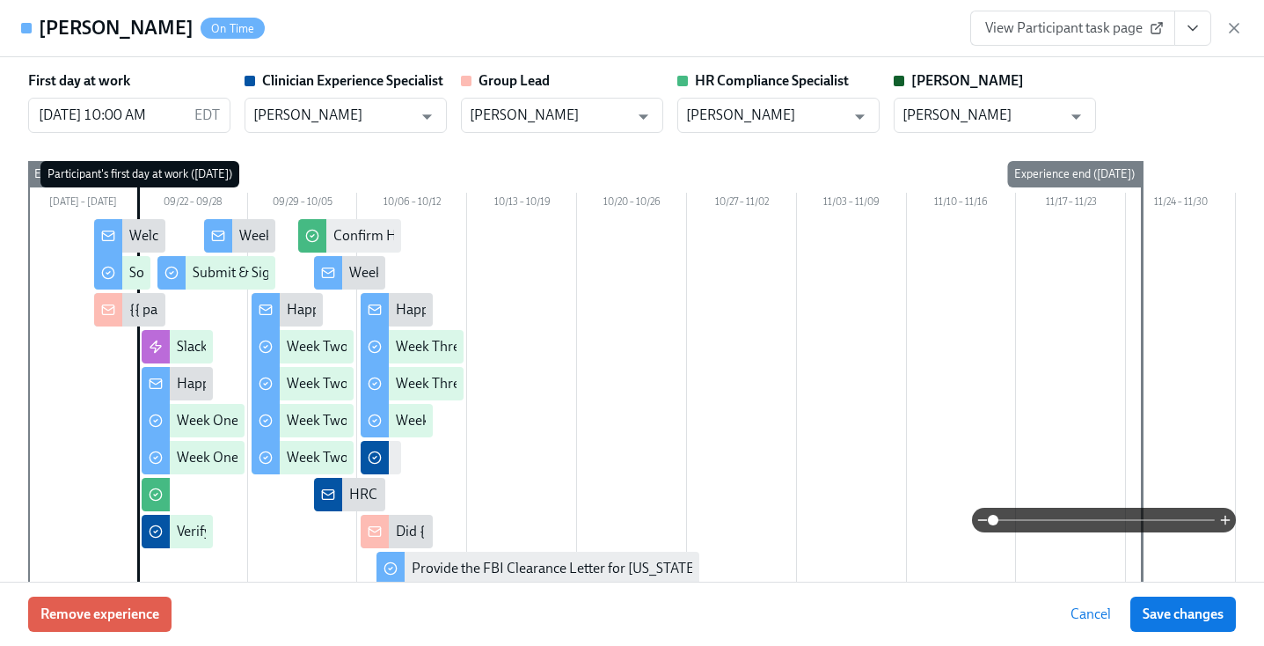
click at [1199, 11] on button "View task page" at bounding box center [1192, 28] width 37 height 35
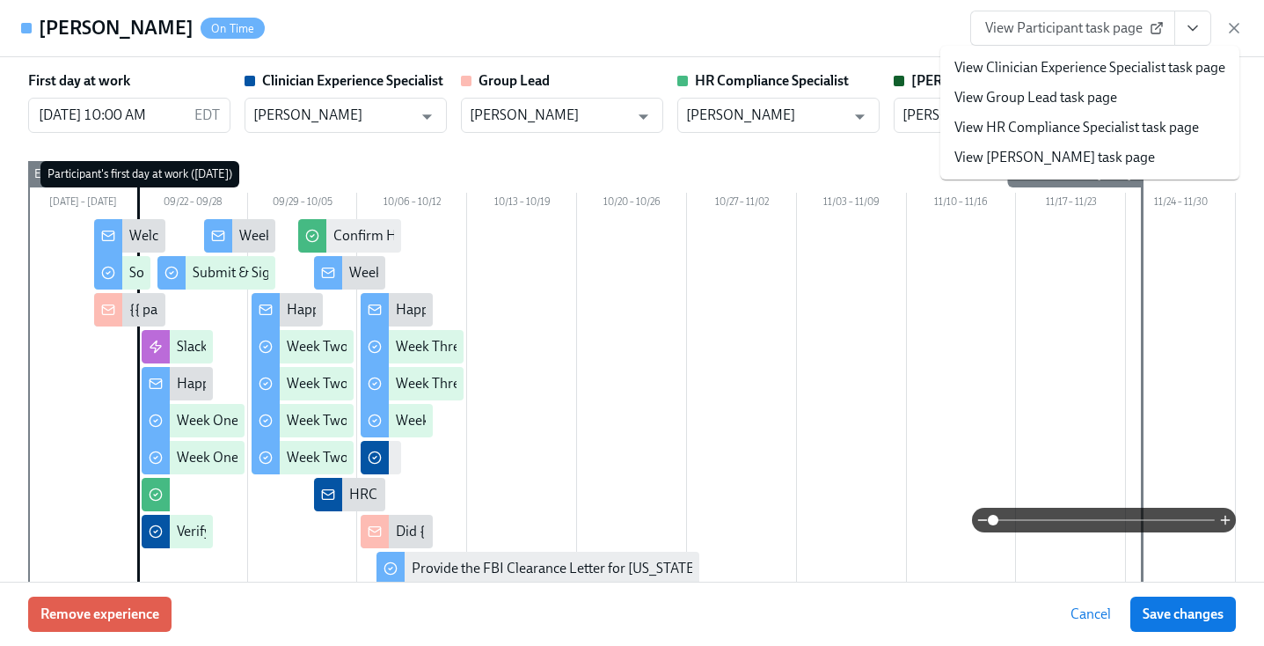
click at [1199, 14] on button "View task page" at bounding box center [1192, 28] width 37 height 35
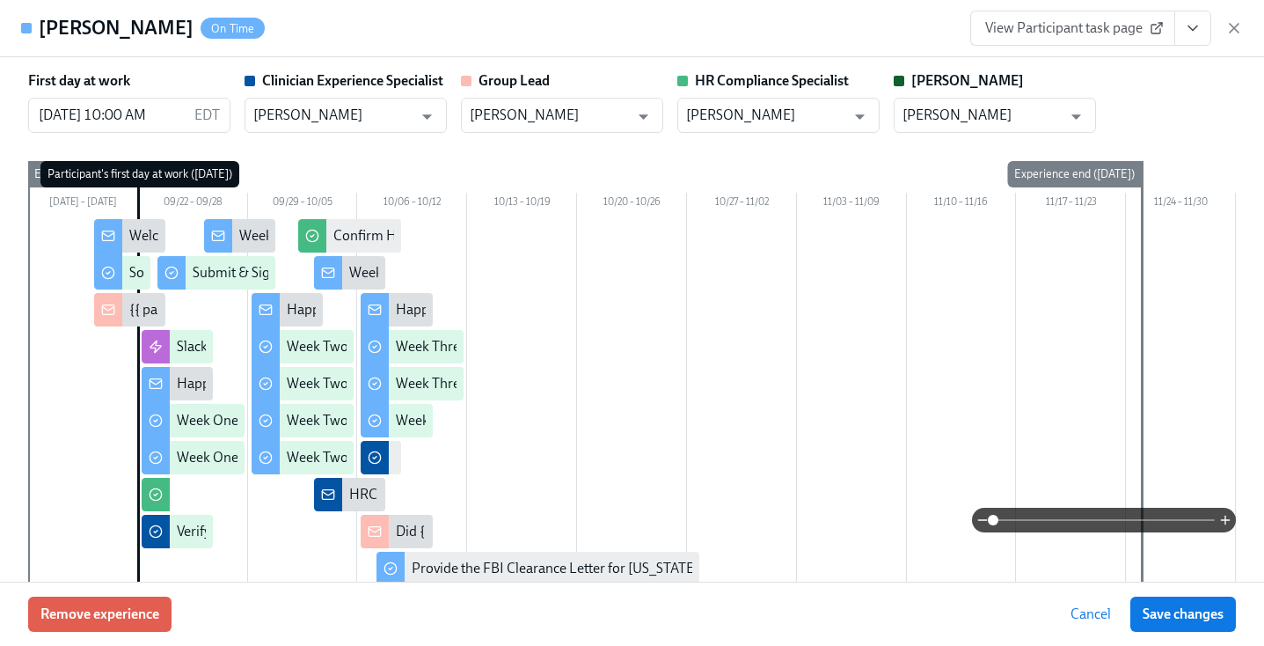
click at [726, 6] on div "Natalie Weaver On Time View Participant task page" at bounding box center [632, 28] width 1264 height 57
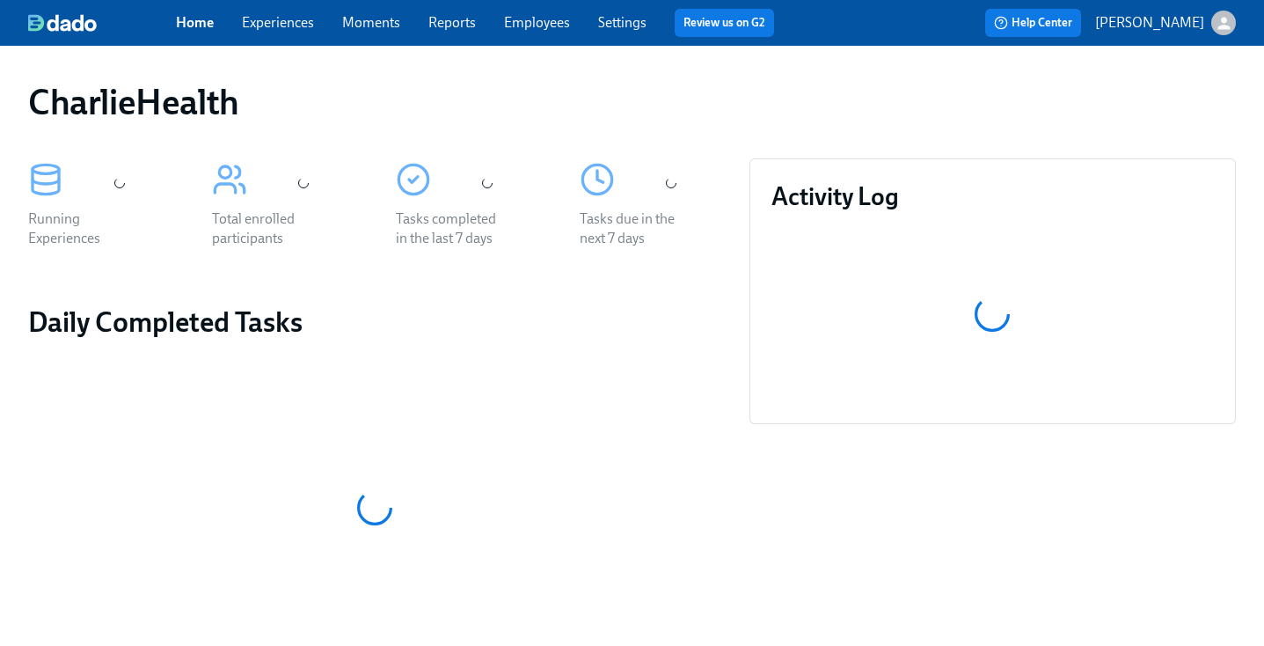
click at [683, 79] on div "CharlieHealth" at bounding box center [632, 102] width 1236 height 70
click at [555, 87] on div "CharlieHealth" at bounding box center [632, 102] width 1208 height 42
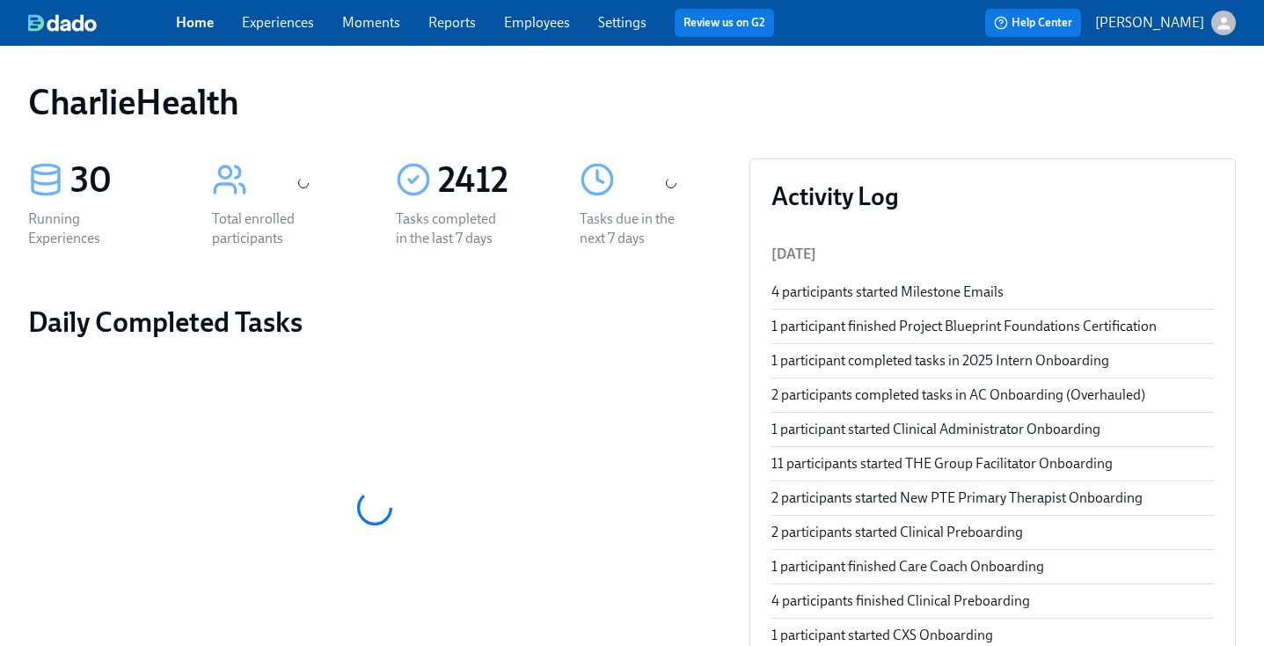
click at [543, 19] on link "Employees" at bounding box center [537, 22] width 66 height 17
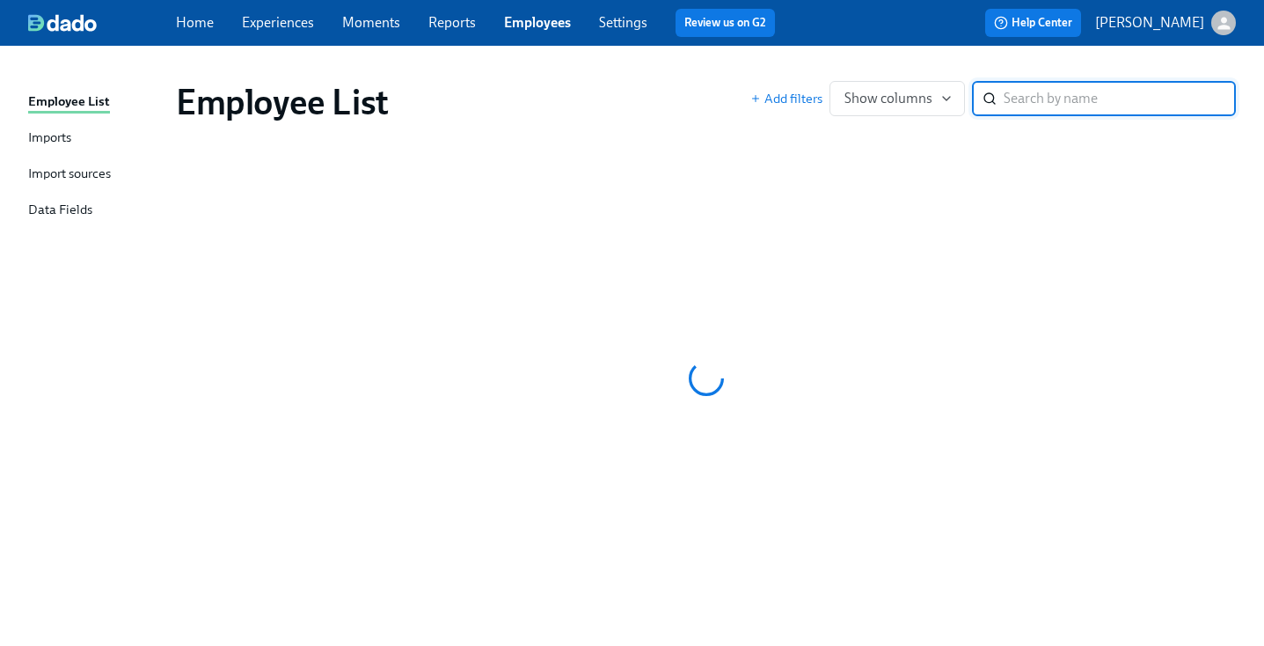
click at [654, 91] on div "Employee List" at bounding box center [463, 102] width 574 height 42
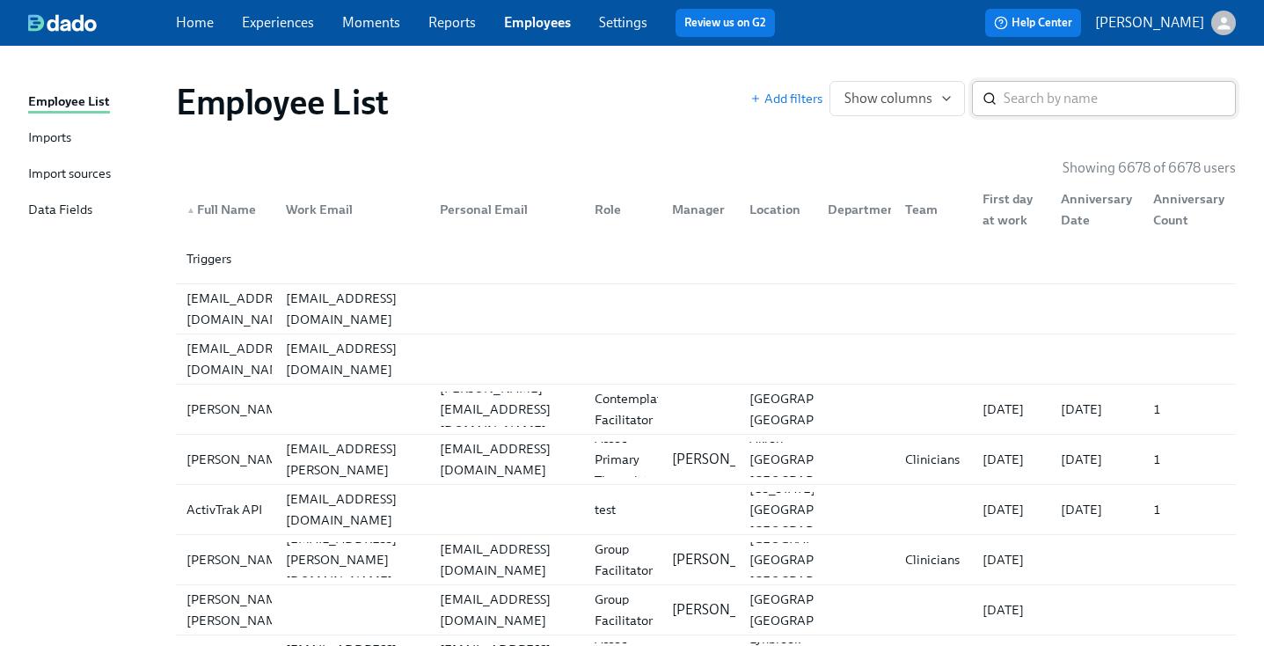
click at [1095, 101] on input "search" at bounding box center [1120, 98] width 232 height 35
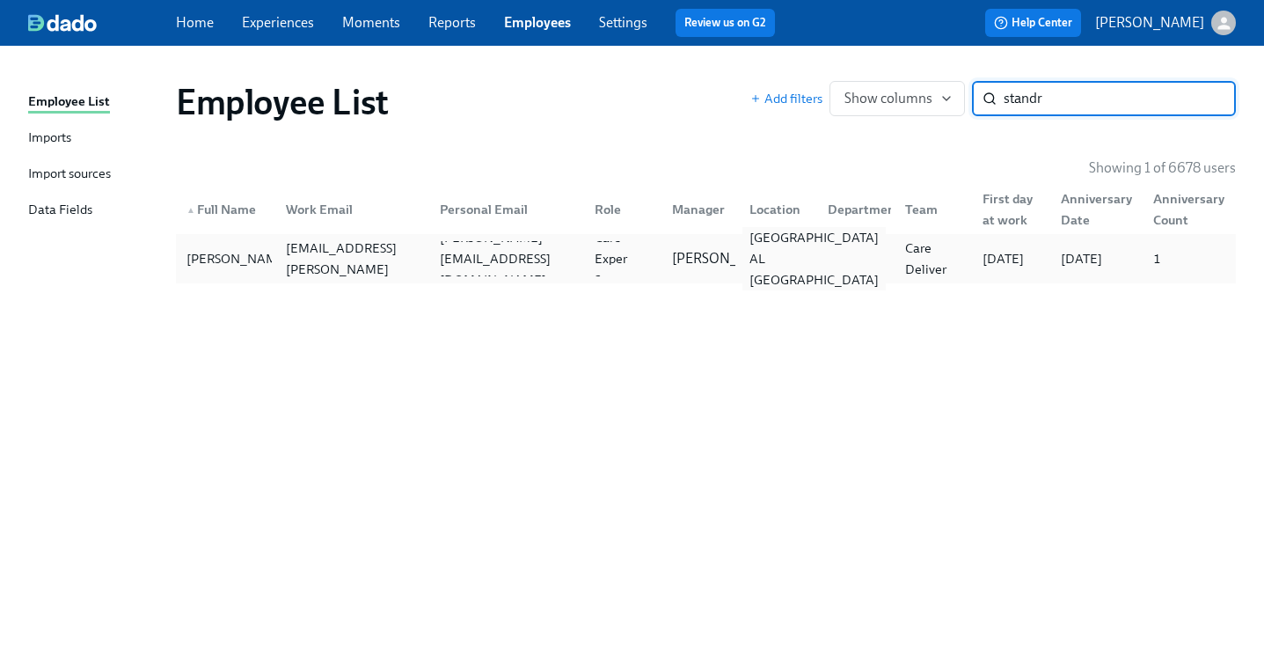
type input "standr"
click at [749, 259] on div "[GEOGRAPHIC_DATA] AL [GEOGRAPHIC_DATA]" at bounding box center [813, 258] width 143 height 63
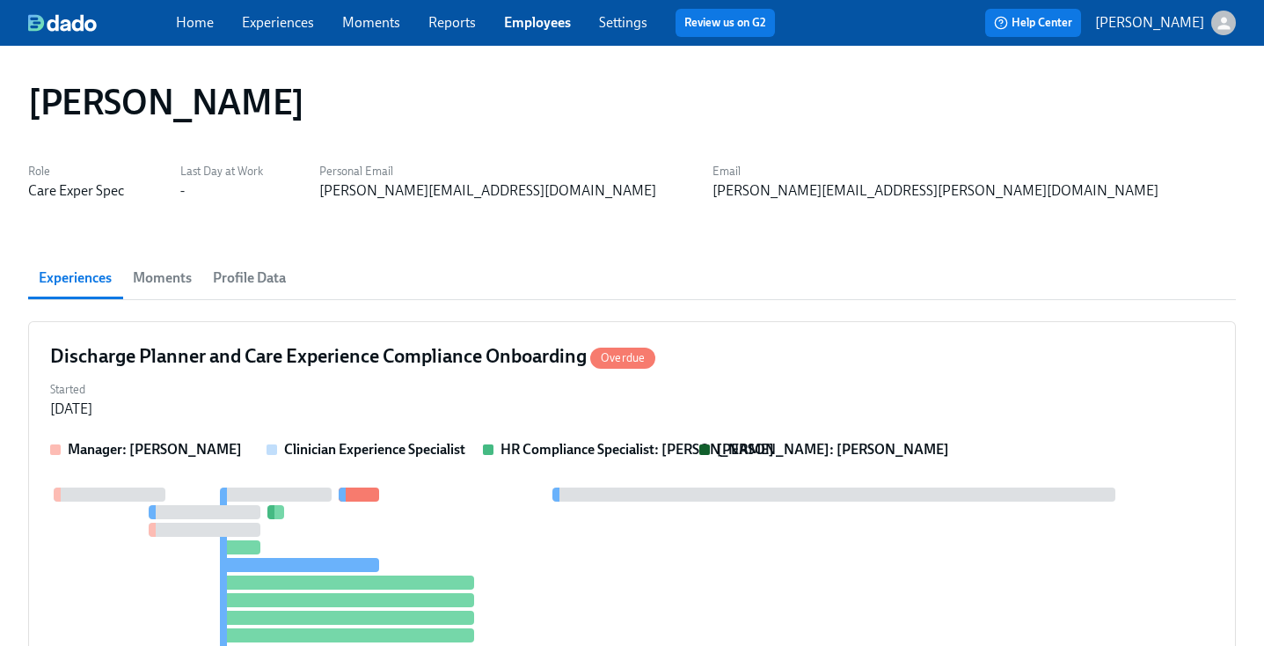
scroll to position [60, 0]
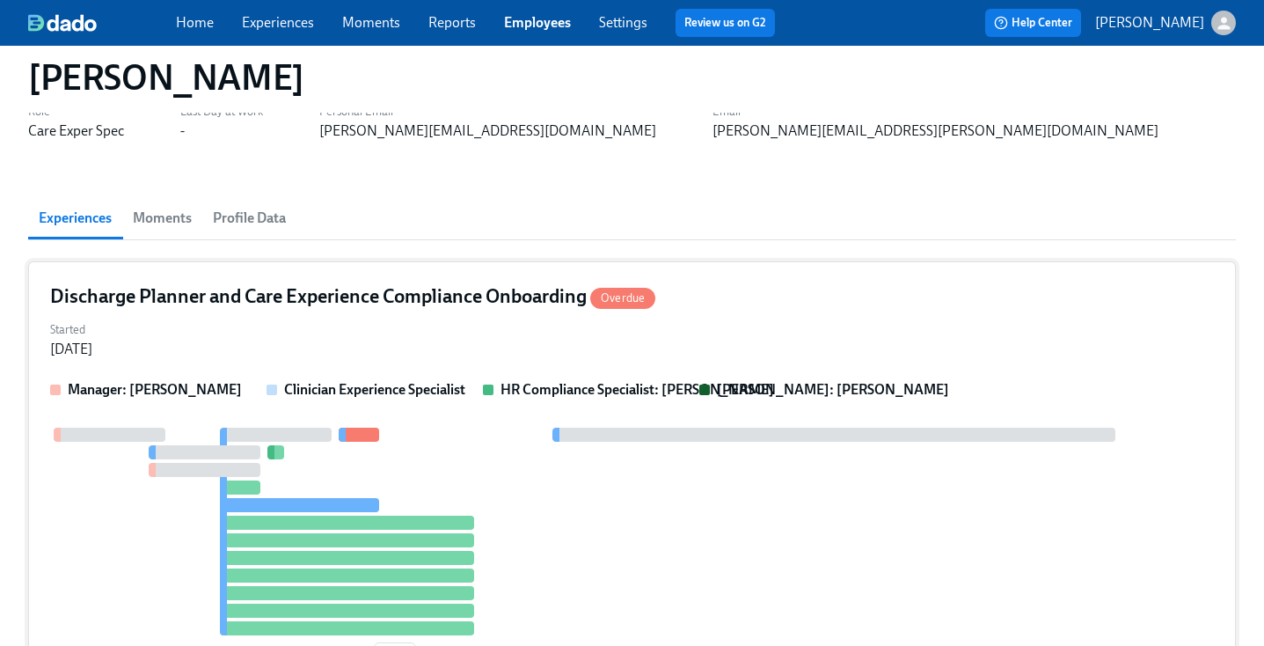
click at [737, 290] on div "Discharge Planner and Care Experience Compliance Onboarding Overdue" at bounding box center [632, 296] width 1164 height 26
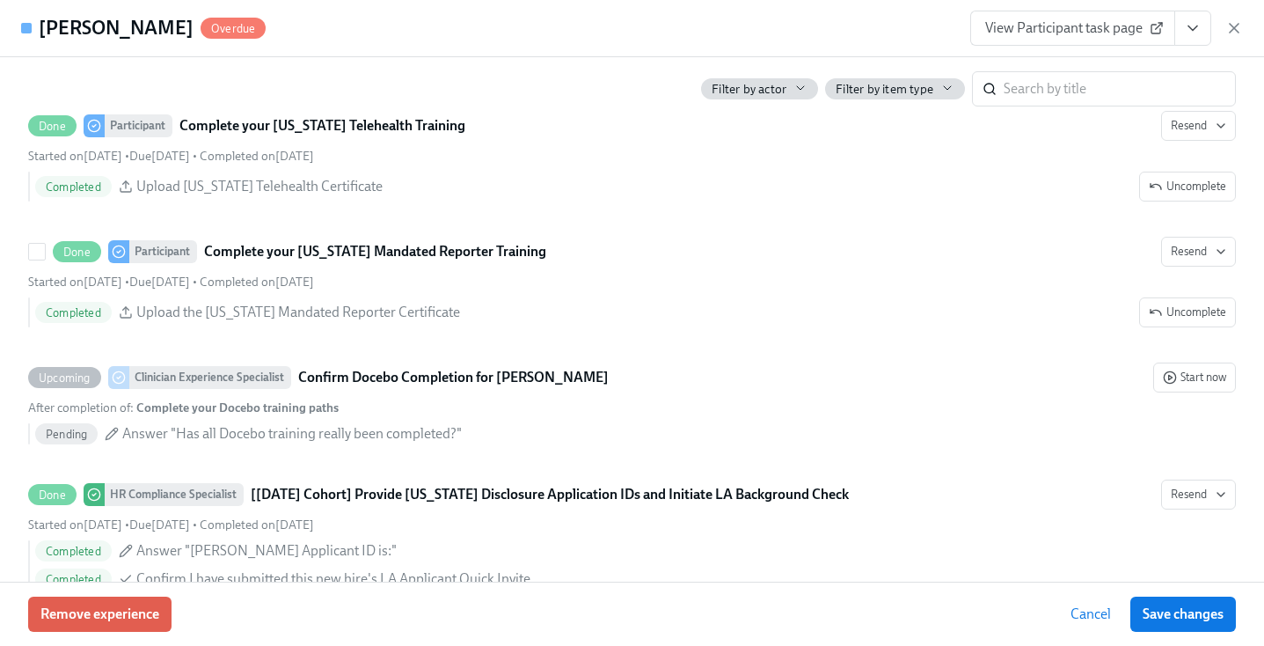
scroll to position [2466, 0]
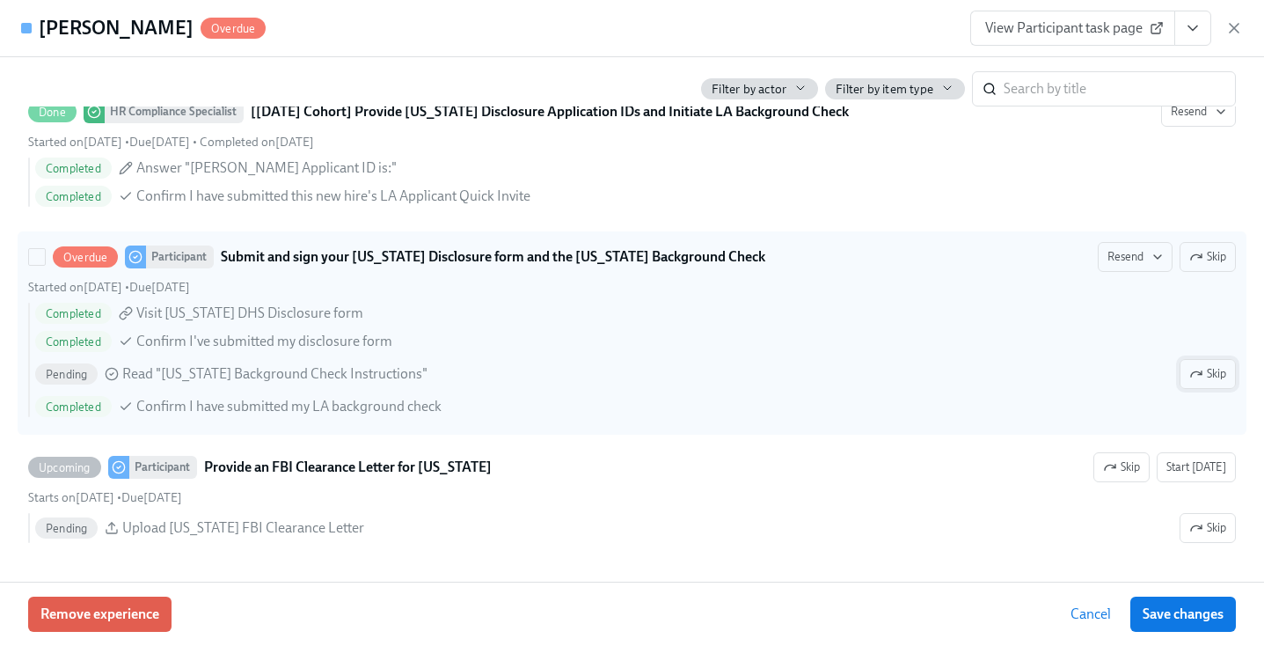
click at [1192, 375] on icon "button" at bounding box center [1196, 374] width 14 height 14
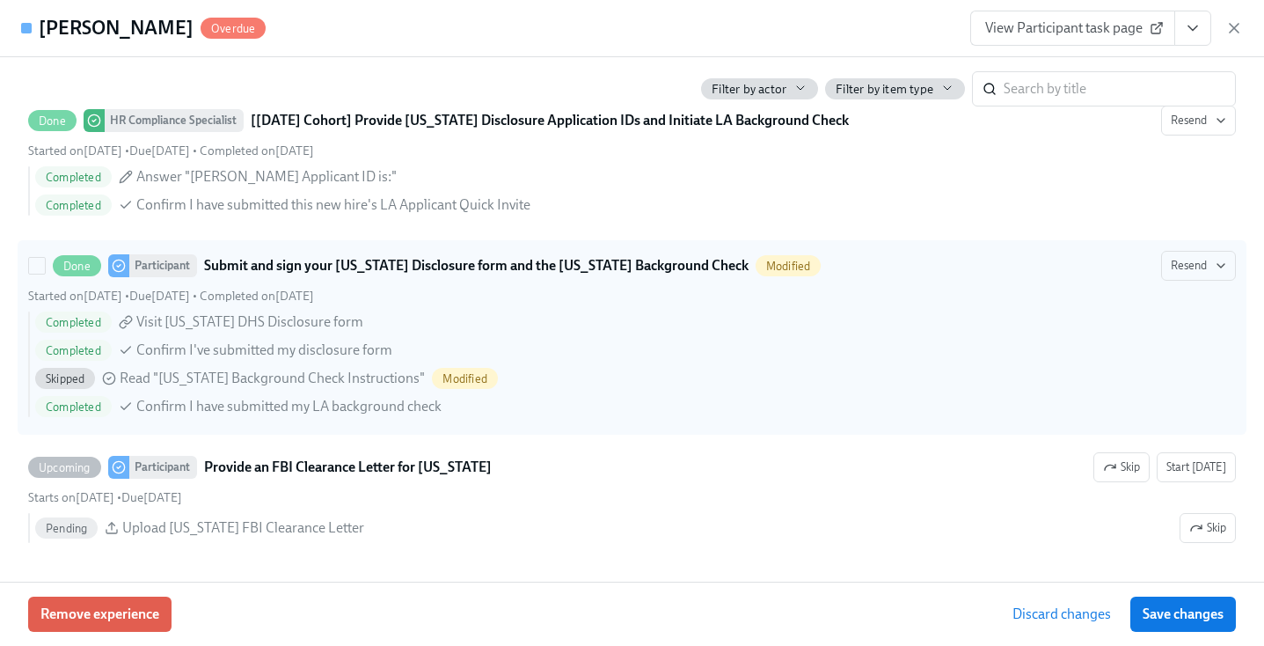
scroll to position [2458, 0]
click at [1159, 606] on span "Save changes" at bounding box center [1183, 614] width 81 height 18
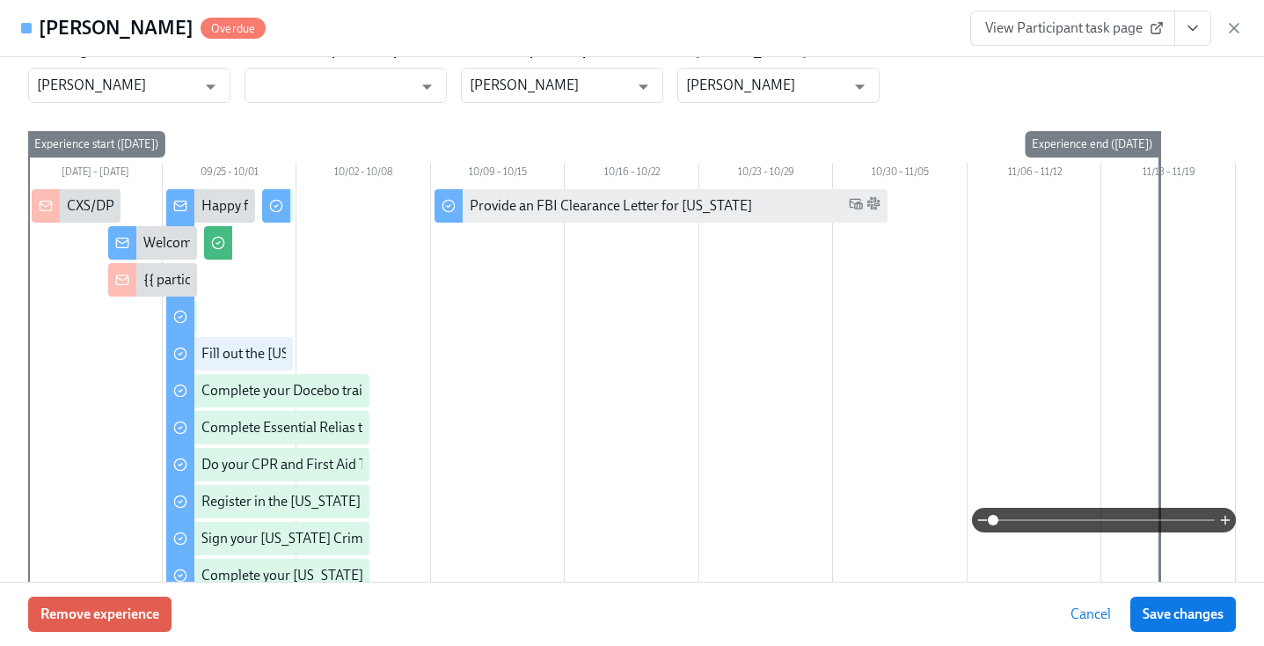
scroll to position [0, 0]
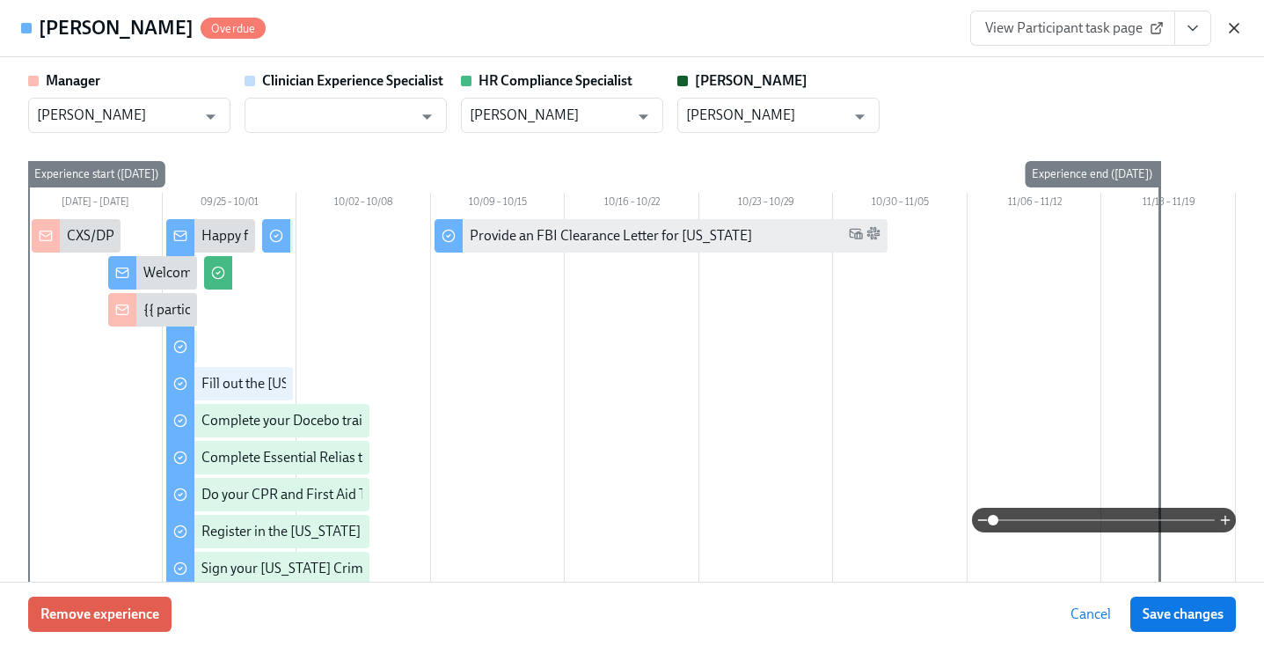
click at [1230, 34] on icon "button" at bounding box center [1234, 28] width 18 height 18
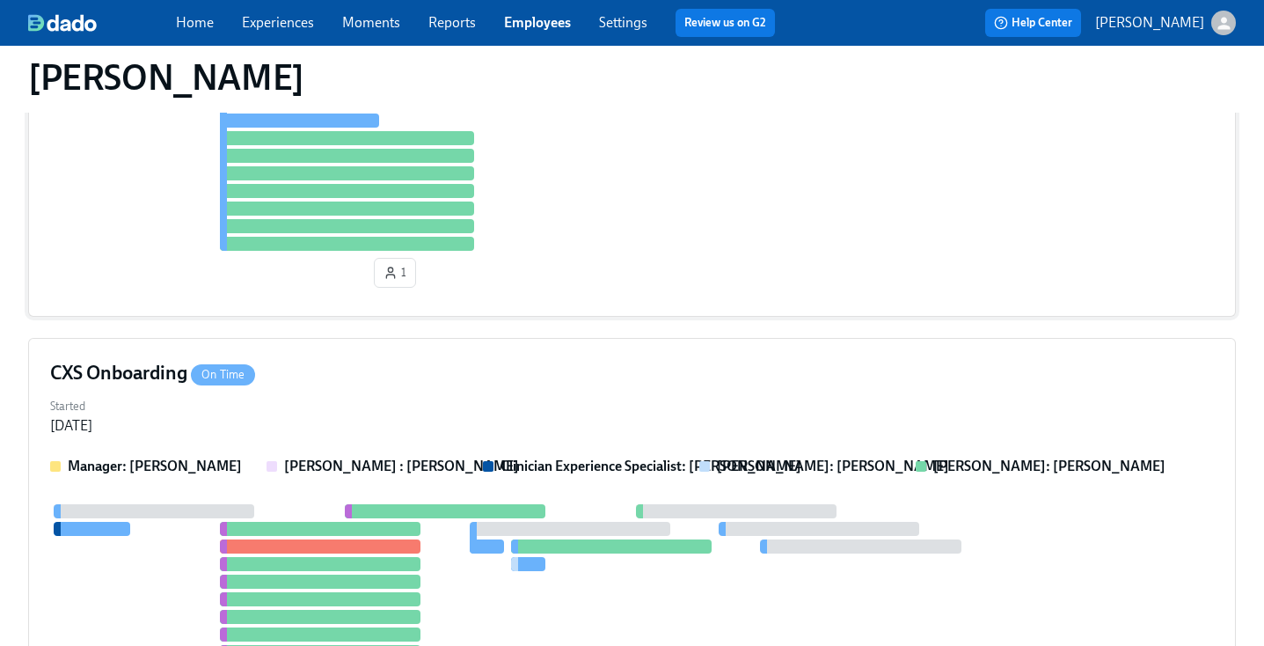
scroll to position [694, 0]
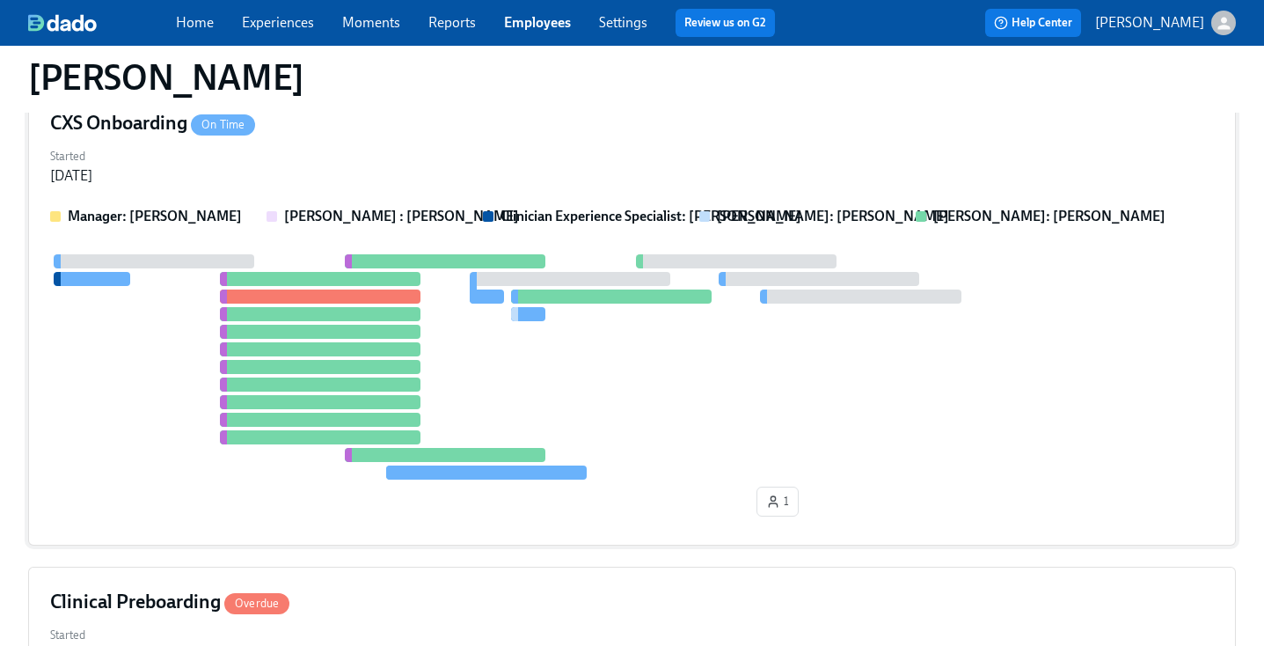
click at [888, 340] on div at bounding box center [632, 366] width 1164 height 225
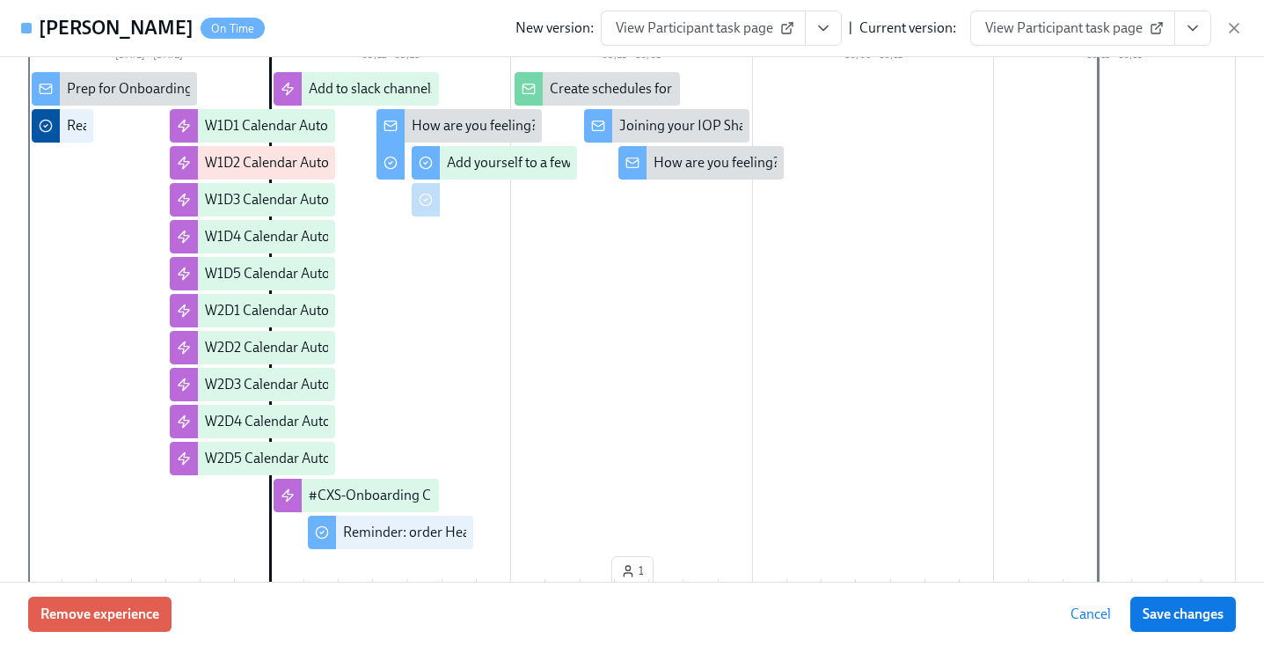
scroll to position [0, 0]
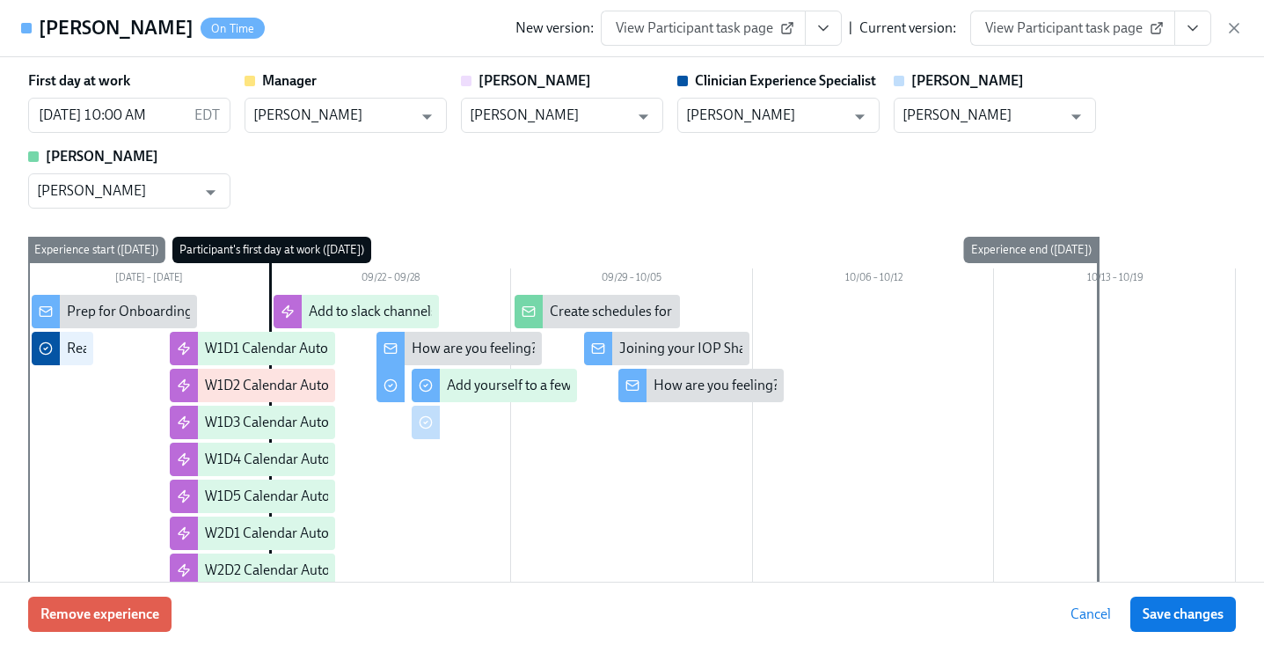
click at [654, 153] on div "First day at work [DATE] 10:00 AM EDT ​ Manager [PERSON_NAME] ​ [PERSON_NAME] ​…" at bounding box center [632, 139] width 1208 height 137
click at [1234, 27] on icon "button" at bounding box center [1234, 28] width 9 height 9
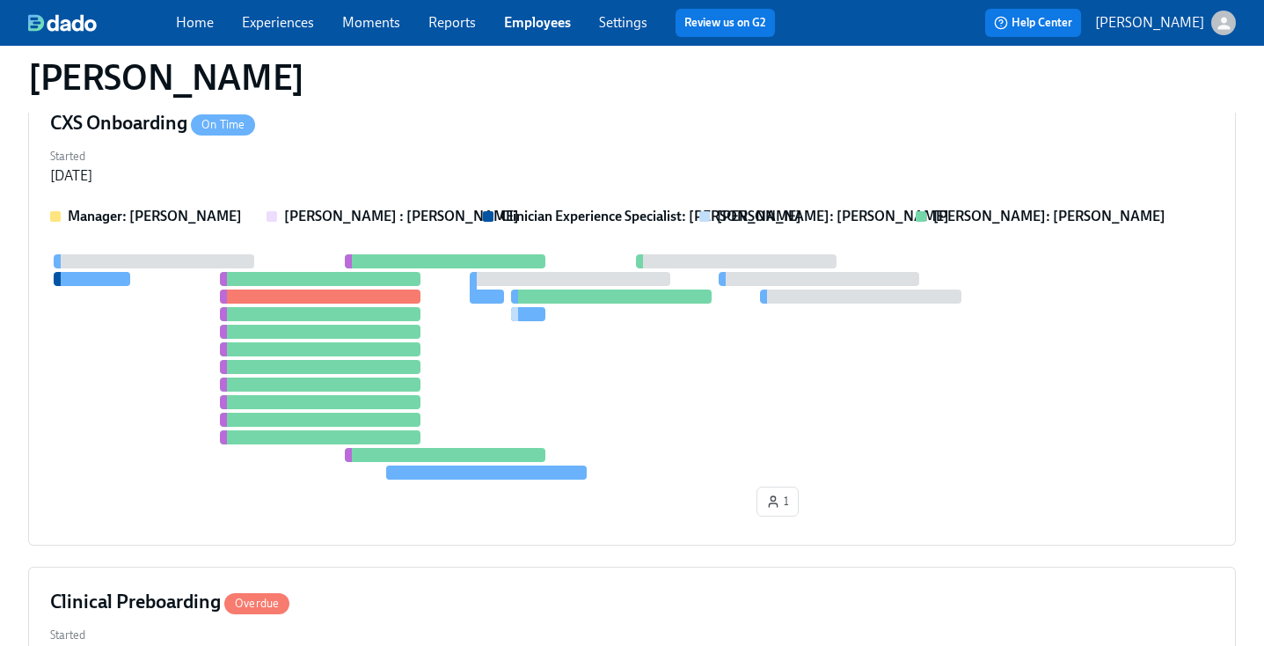
click at [690, 91] on div "[PERSON_NAME]" at bounding box center [632, 77] width 1208 height 42
